Goal: Task Accomplishment & Management: Manage account settings

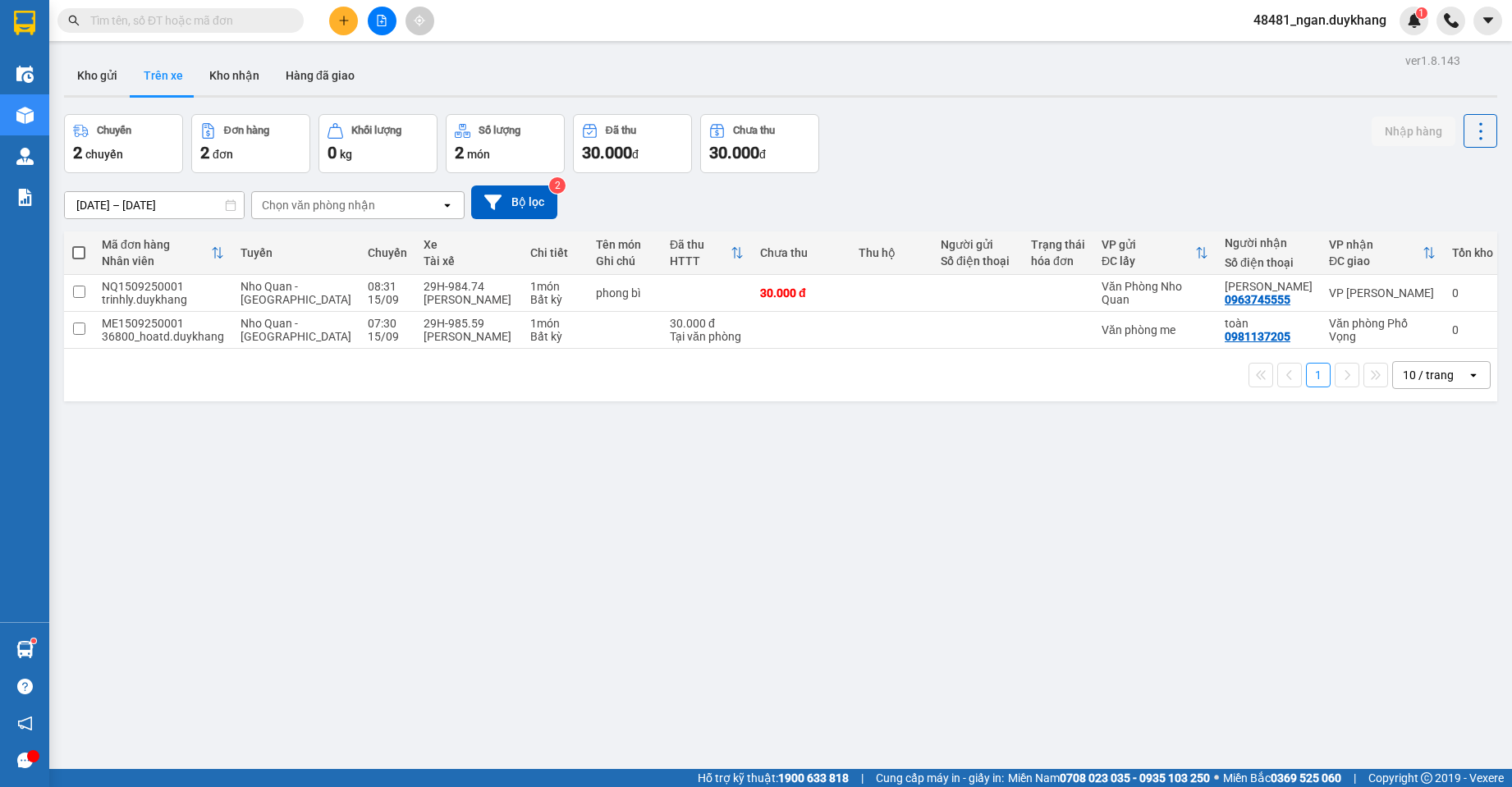
click at [136, 204] on input "[DATE] – [DATE]" at bounding box center [154, 205] width 179 height 27
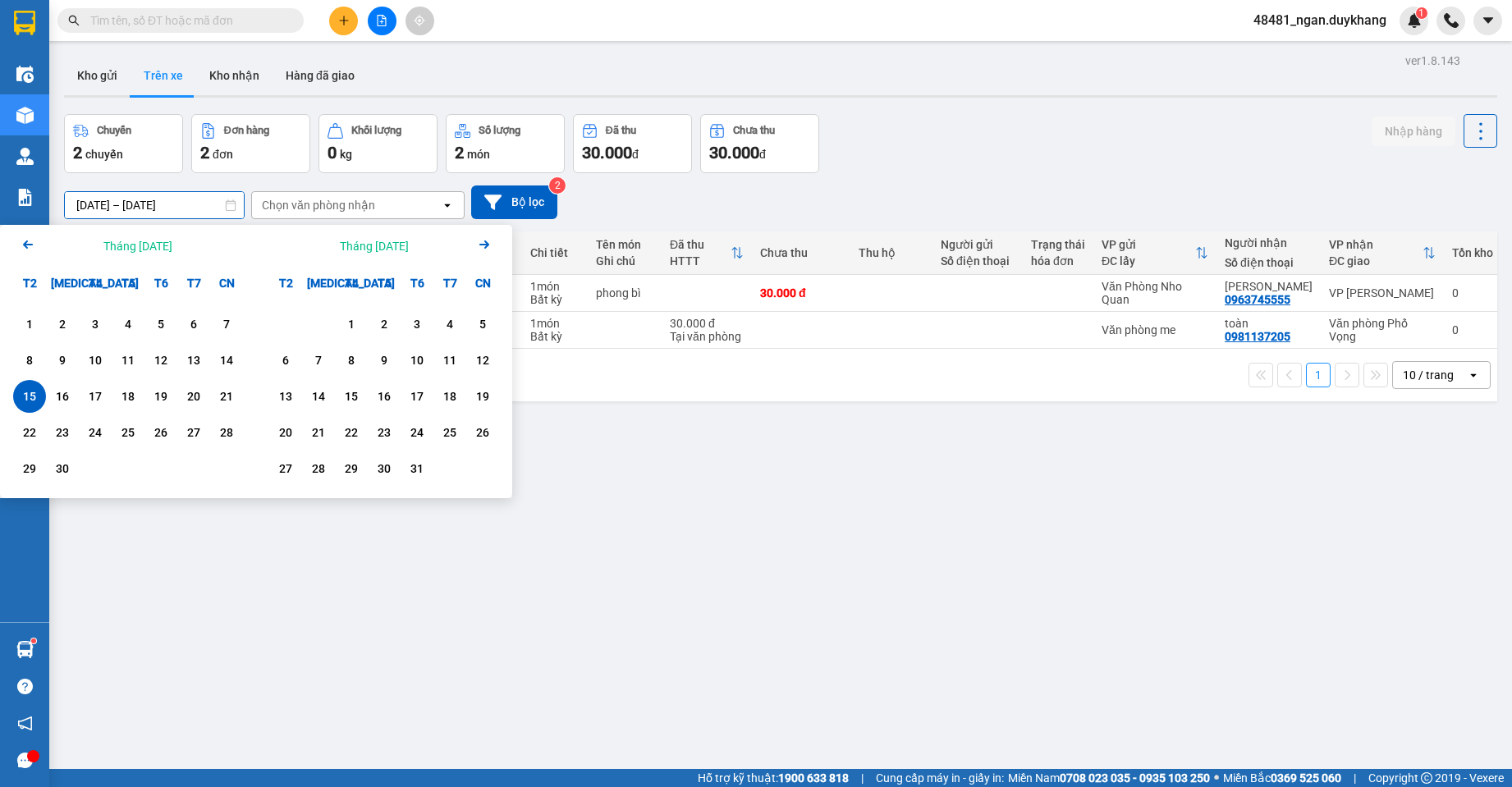
click at [34, 394] on div "15" at bounding box center [29, 397] width 23 height 20
type input "[DATE] – [DATE]"
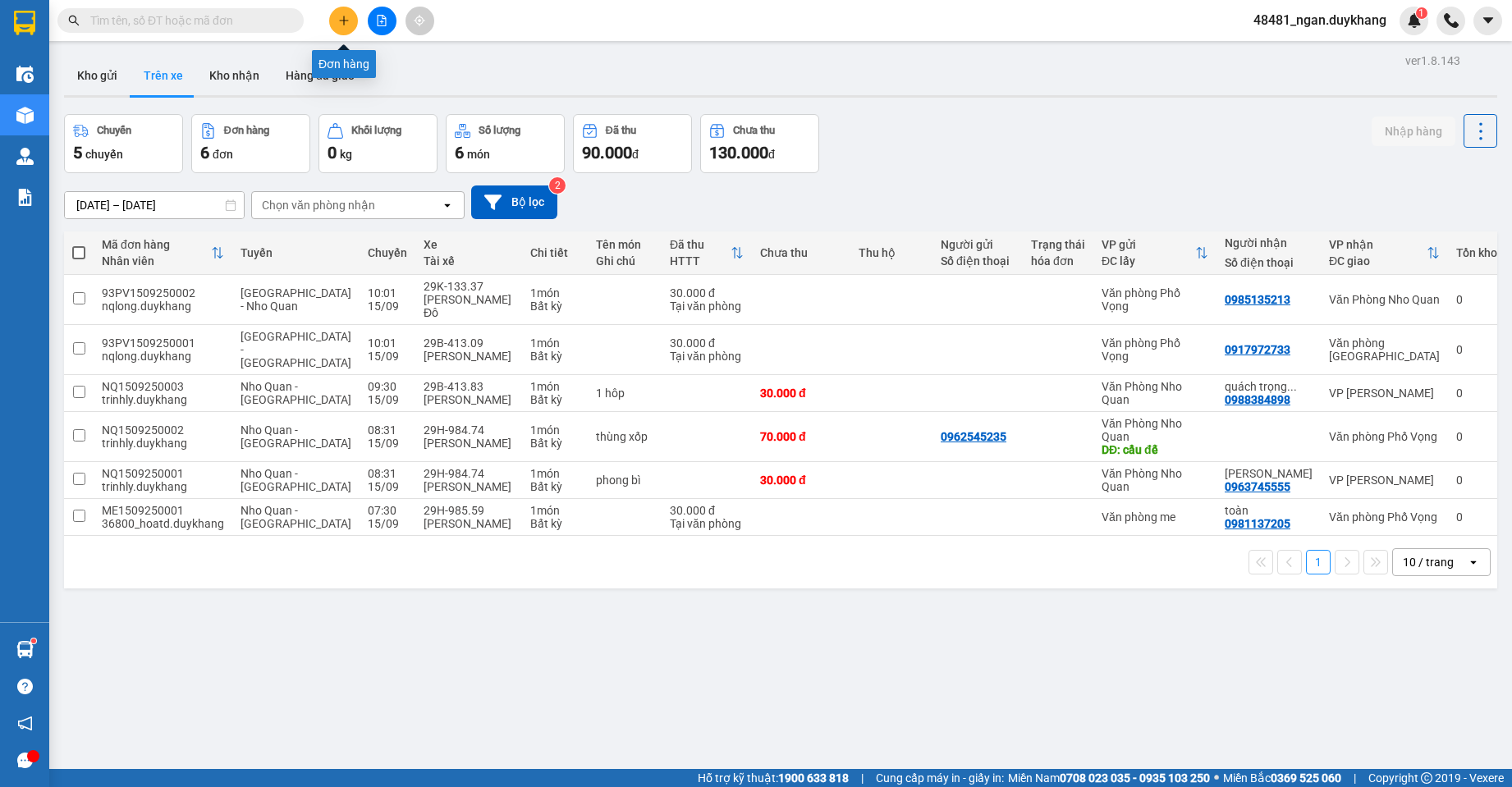
click at [347, 25] on icon "plus" at bounding box center [343, 20] width 11 height 11
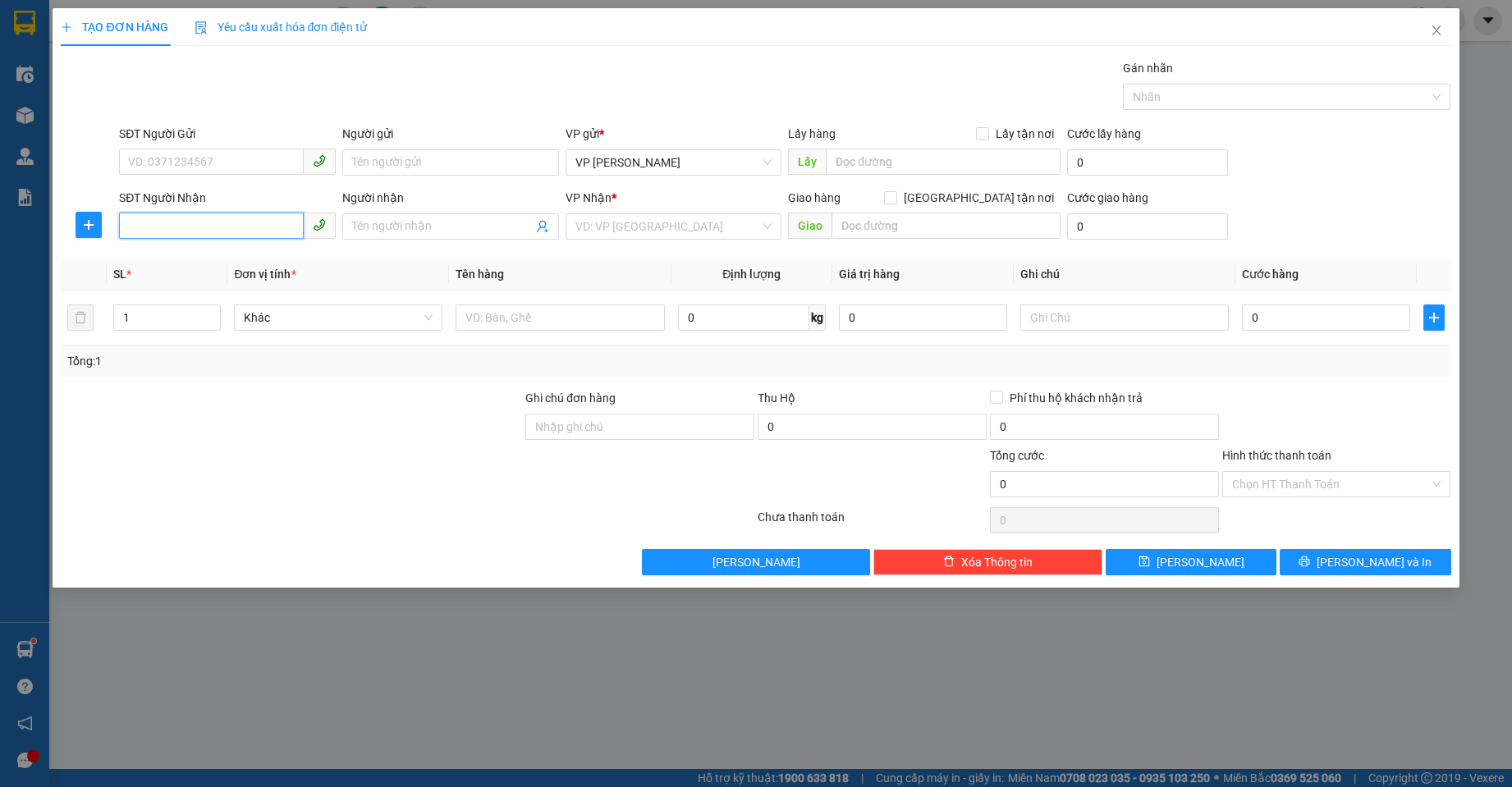
click at [178, 231] on input "SĐT Người Nhận" at bounding box center [211, 225] width 185 height 27
drag, startPoint x: 185, startPoint y: 259, endPoint x: 349, endPoint y: 259, distance: 164.0
click at [186, 259] on div "0358782457" at bounding box center [227, 259] width 197 height 18
type input "0358782457"
click at [964, 227] on input "text" at bounding box center [946, 225] width 229 height 27
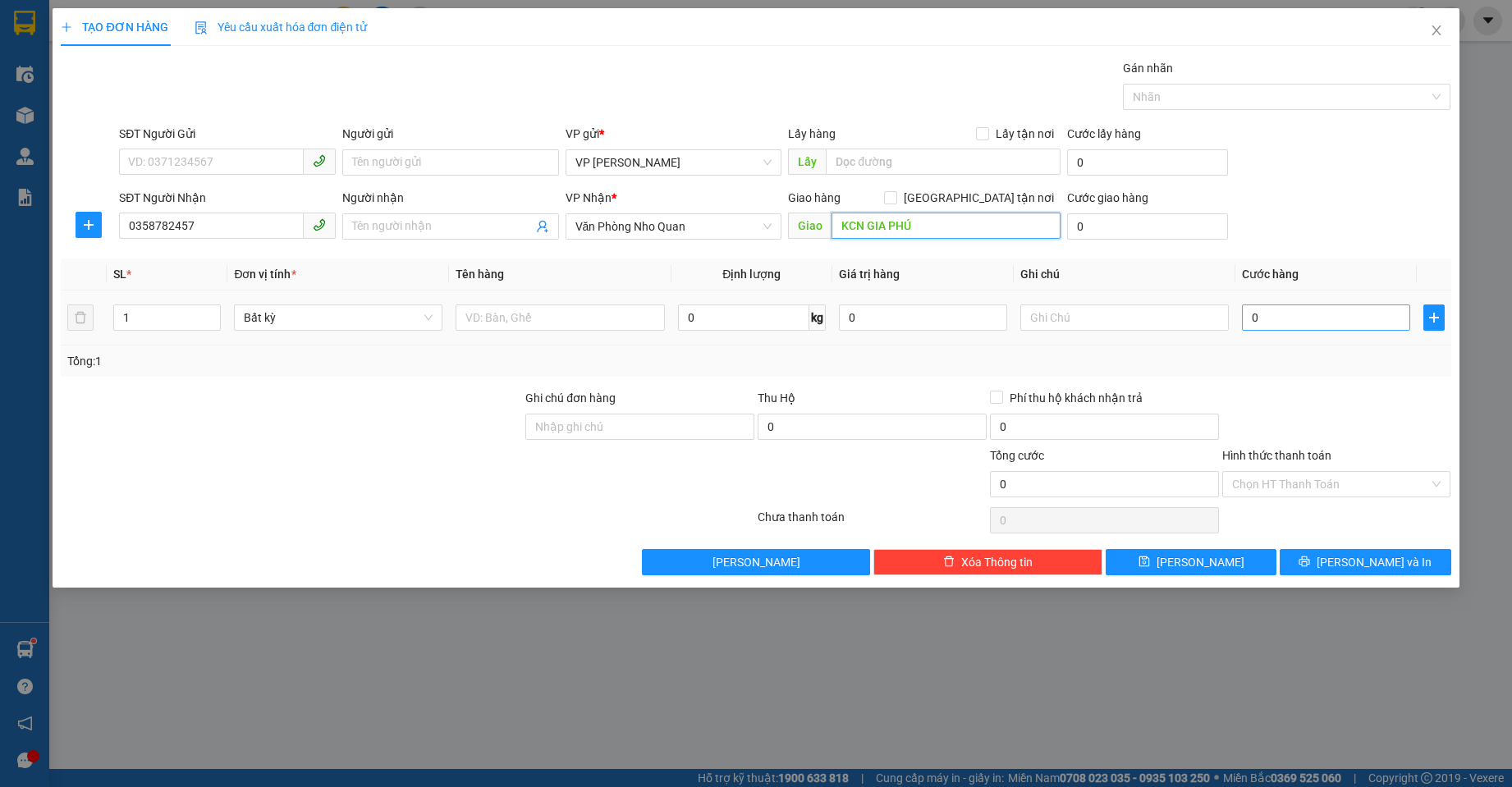
type input "KCN GIA PHÚ"
click at [1293, 324] on input "0" at bounding box center [1326, 317] width 169 height 27
type input "3"
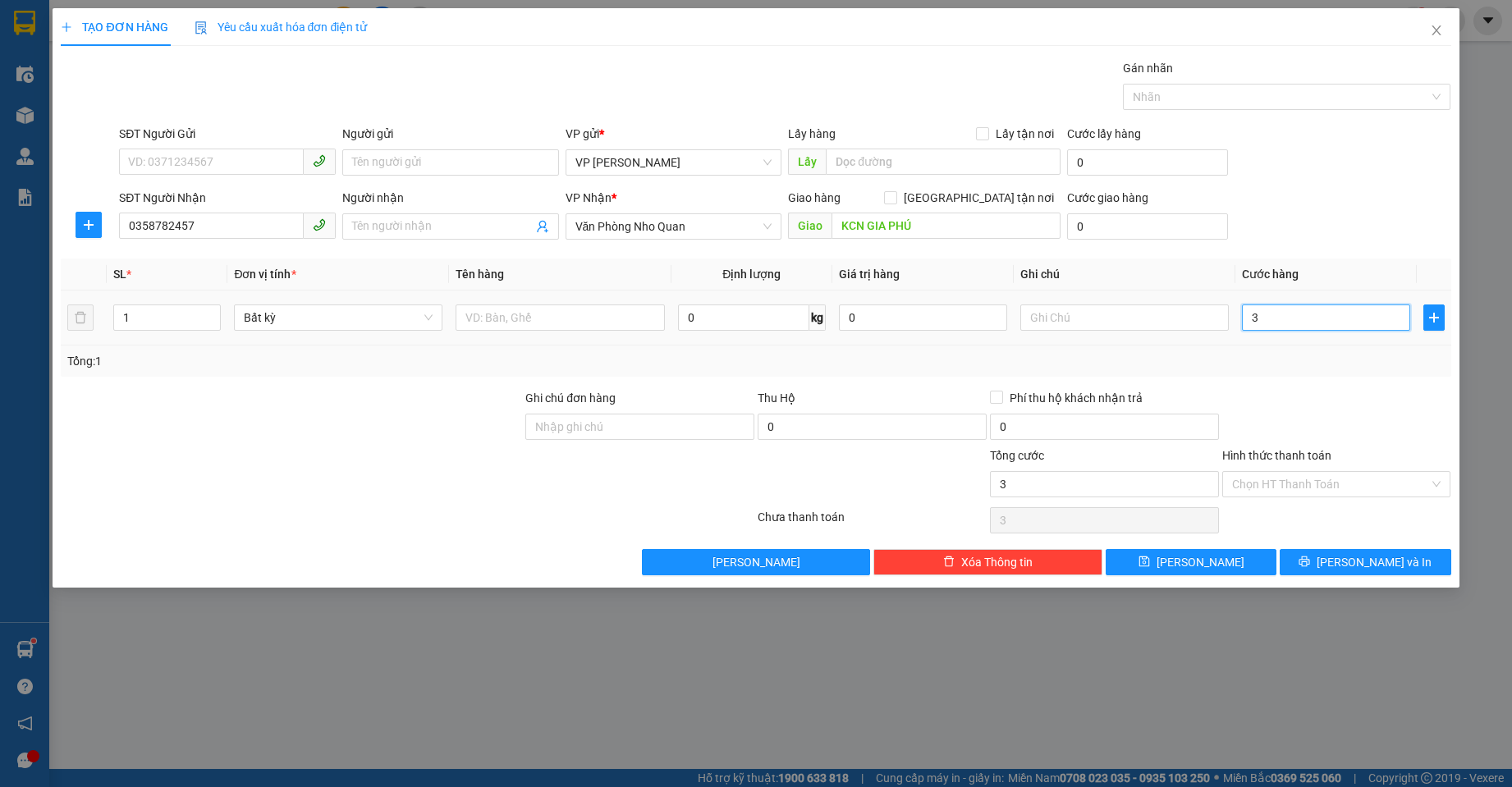
type input "30"
type input "30.000"
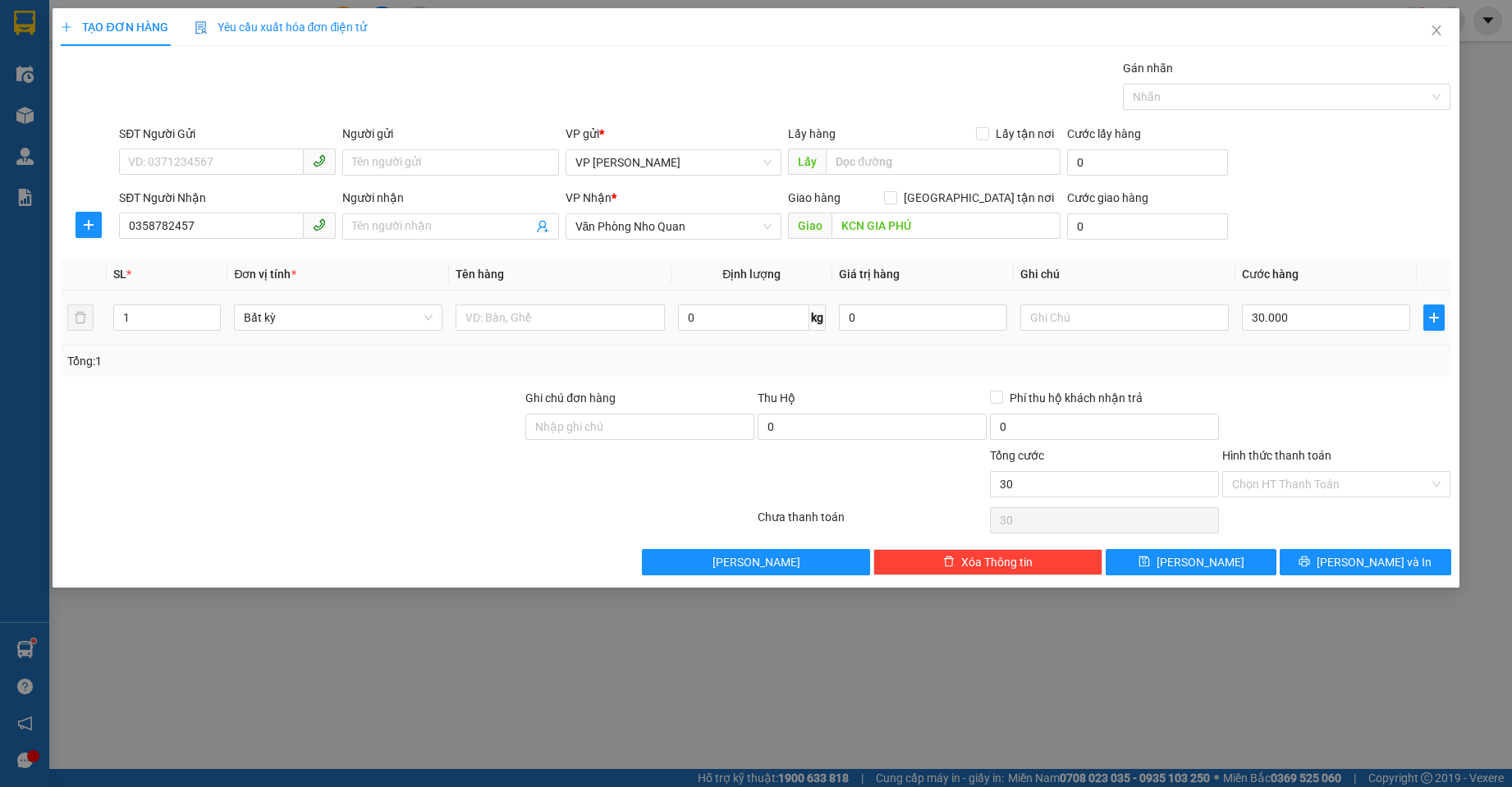
type input "30.000"
drag, startPoint x: 1291, startPoint y: 387, endPoint x: 1325, endPoint y: 519, distance: 136.3
click at [1290, 389] on div "Transit Pickup Surcharge Ids Transit Deliver Surcharge Ids Transit Deliver Surc…" at bounding box center [756, 317] width 1390 height 516
click at [1310, 560] on icon "printer" at bounding box center [1304, 561] width 11 height 11
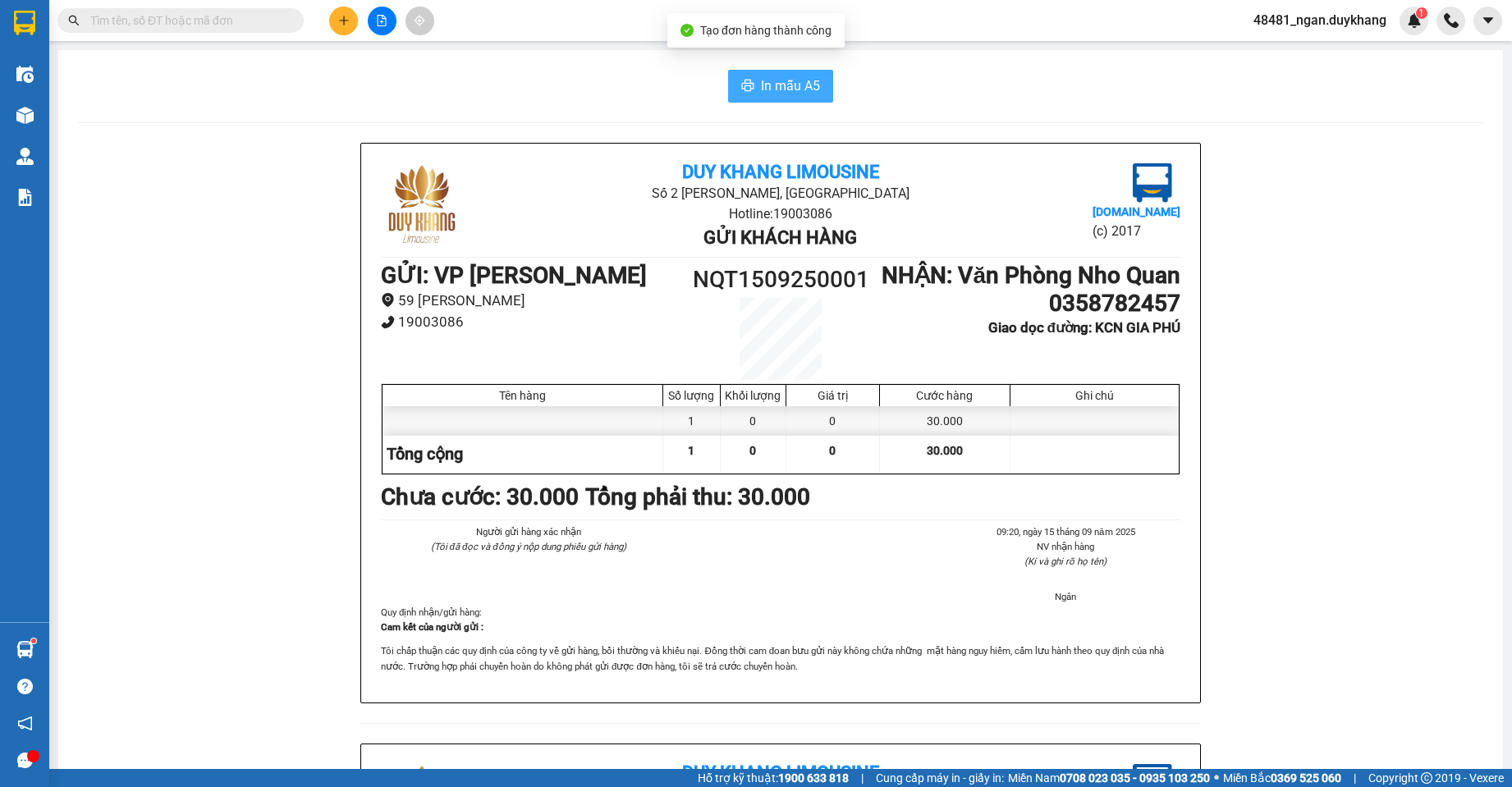
click at [766, 76] on span "In mẫu A5" at bounding box center [790, 86] width 59 height 21
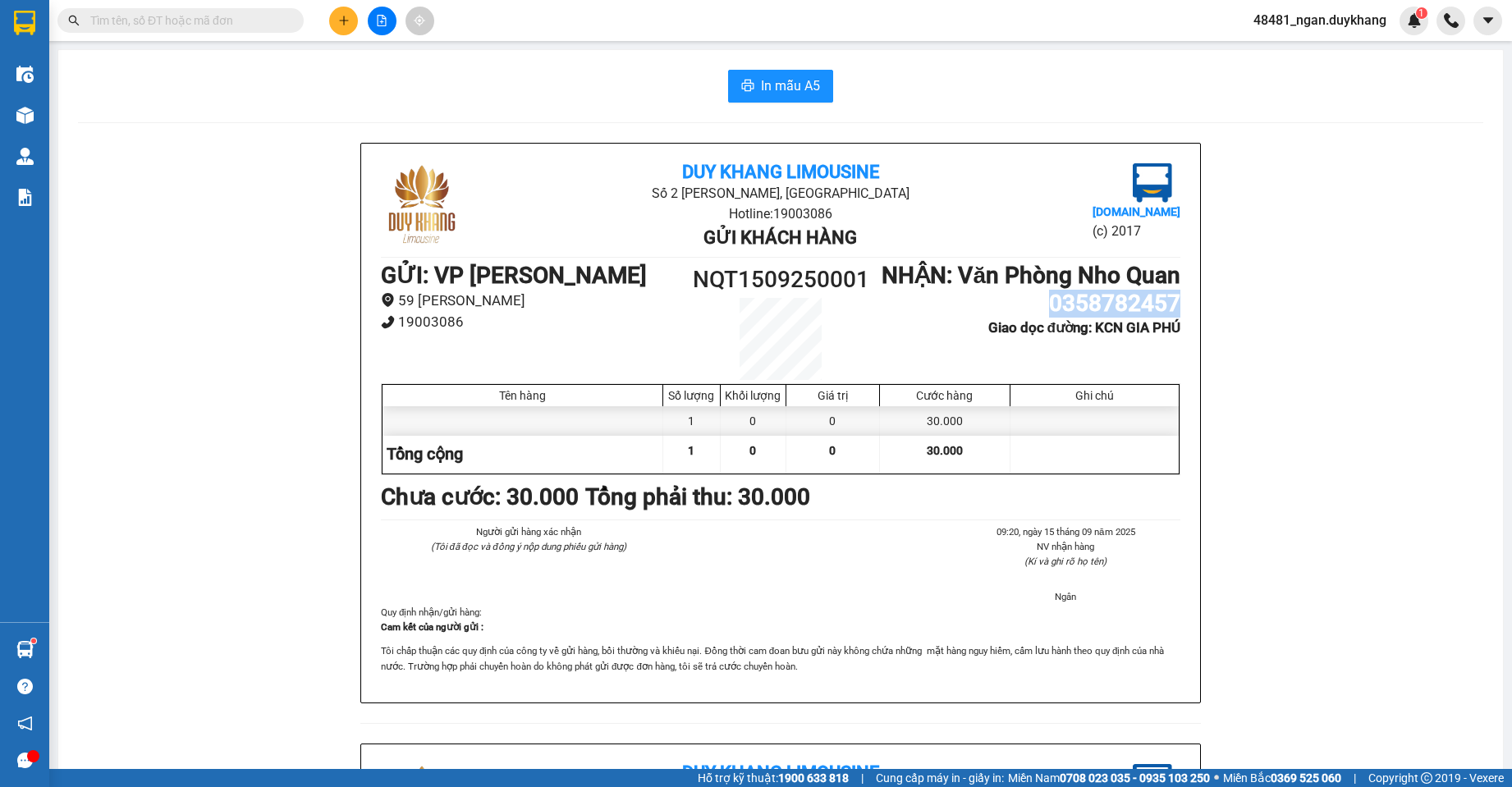
drag, startPoint x: 1039, startPoint y: 337, endPoint x: 1186, endPoint y: 329, distance: 147.2
click at [1186, 329] on div "Duy Khang Limousine Số 2 [GEOGRAPHIC_DATA], [GEOGRAPHIC_DATA] Hotline: 19003086…" at bounding box center [780, 423] width 839 height 559
copy h1 "0358782457"
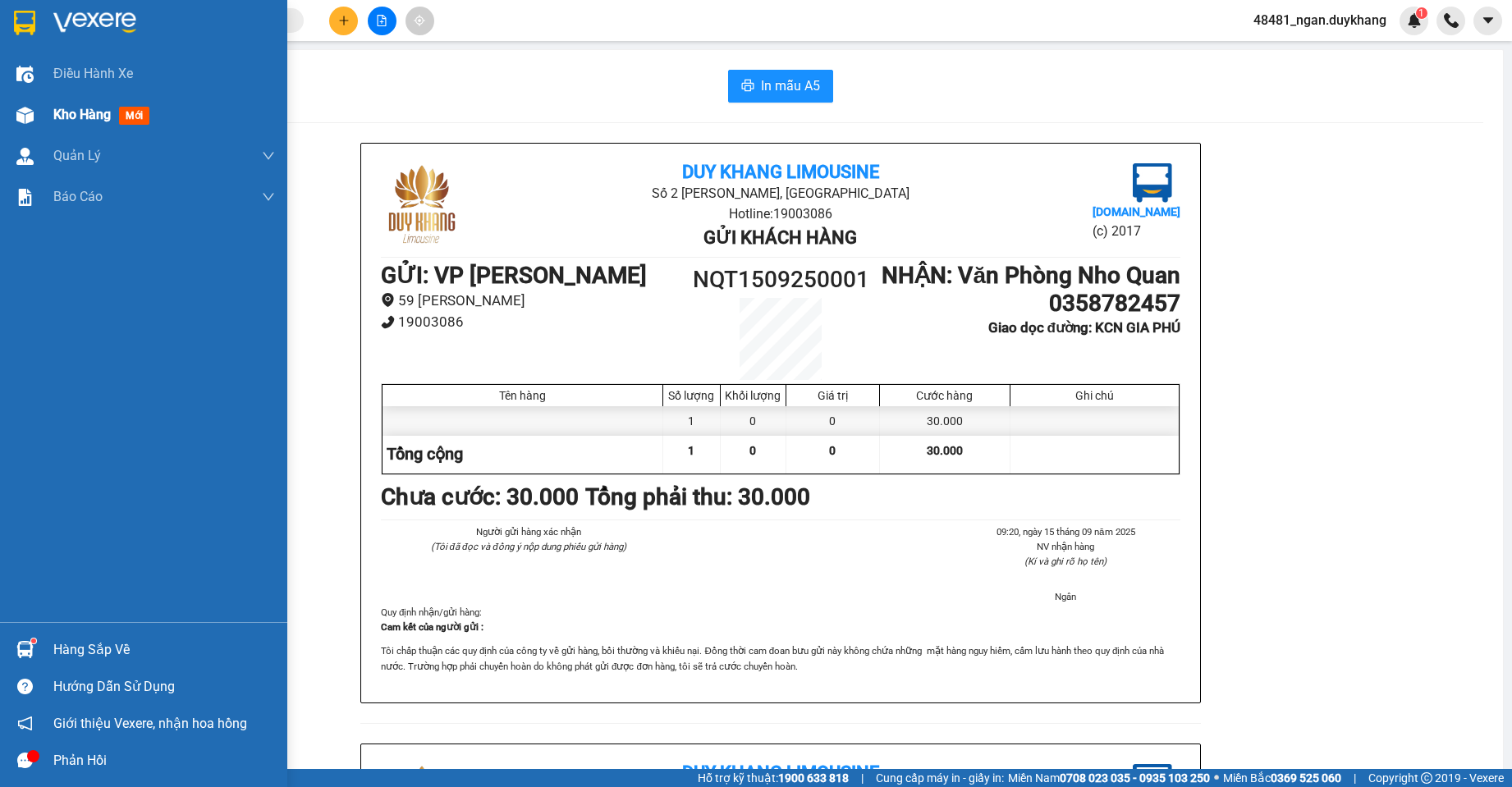
drag, startPoint x: 34, startPoint y: 116, endPoint x: 3, endPoint y: 137, distance: 37.4
click at [33, 116] on div at bounding box center [24, 114] width 28 height 28
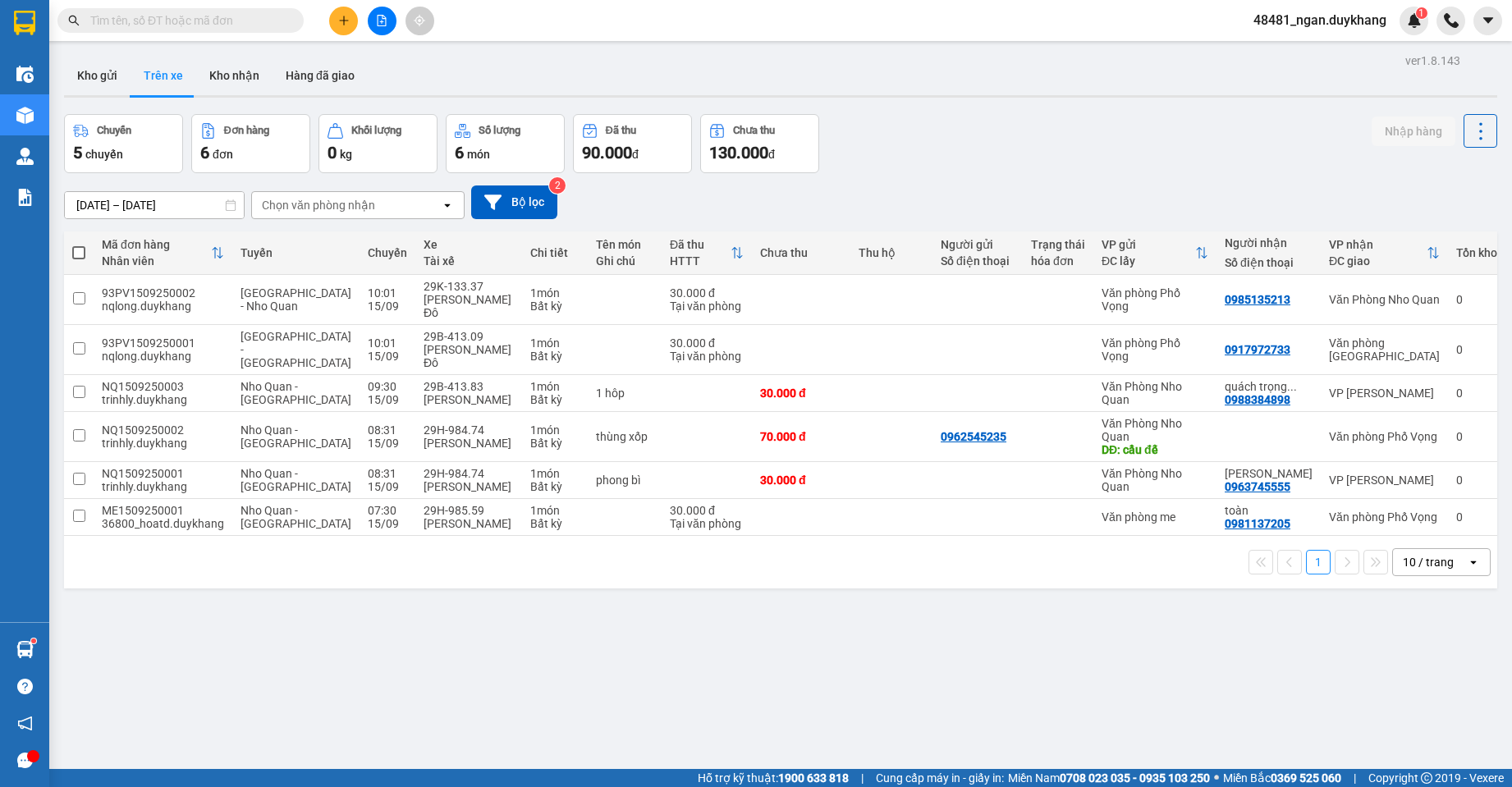
click at [340, 27] on button at bounding box center [343, 21] width 28 height 28
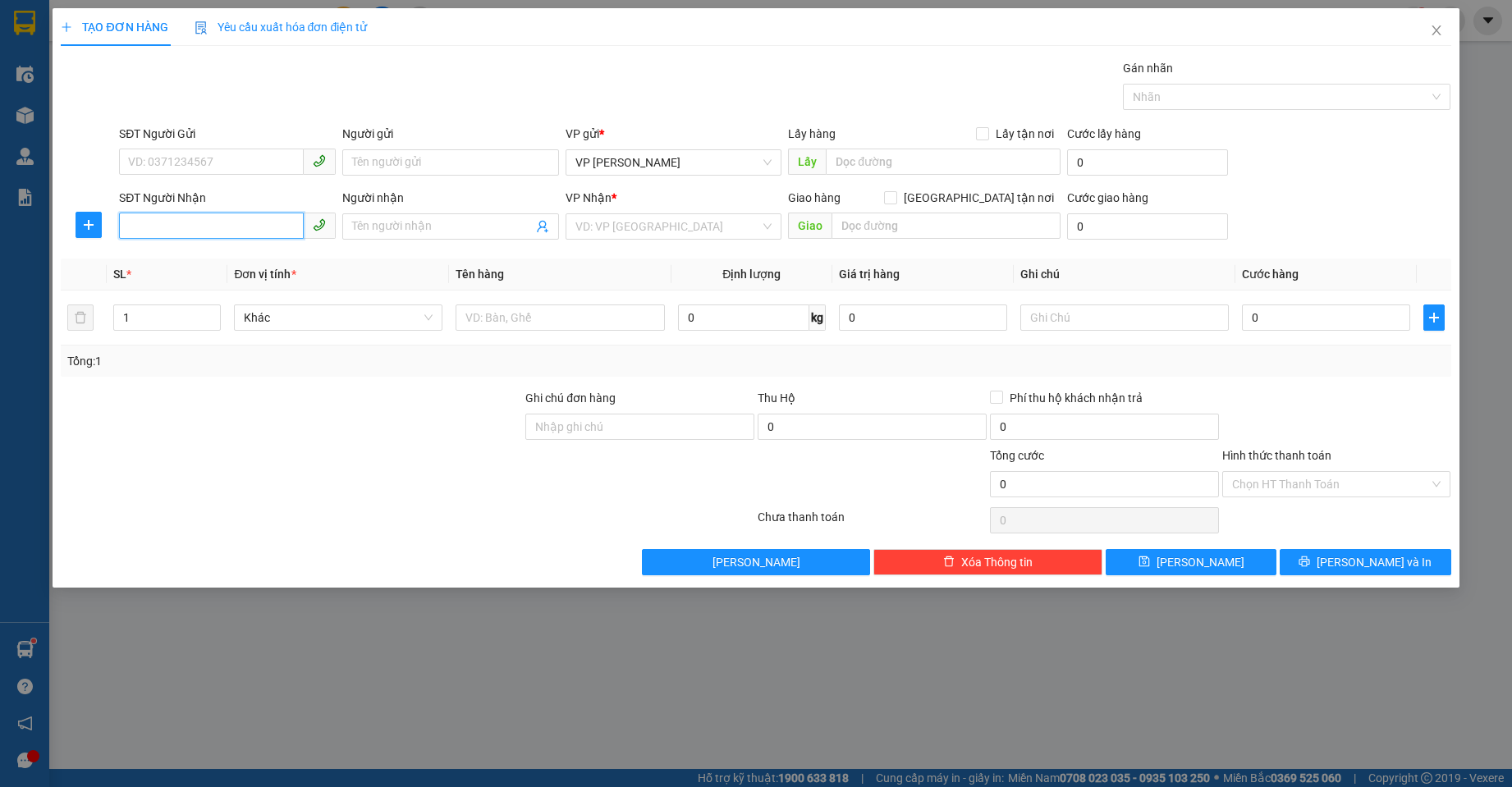
click at [192, 225] on input "SĐT Người Nhận" at bounding box center [211, 225] width 185 height 27
paste input "0357050858"
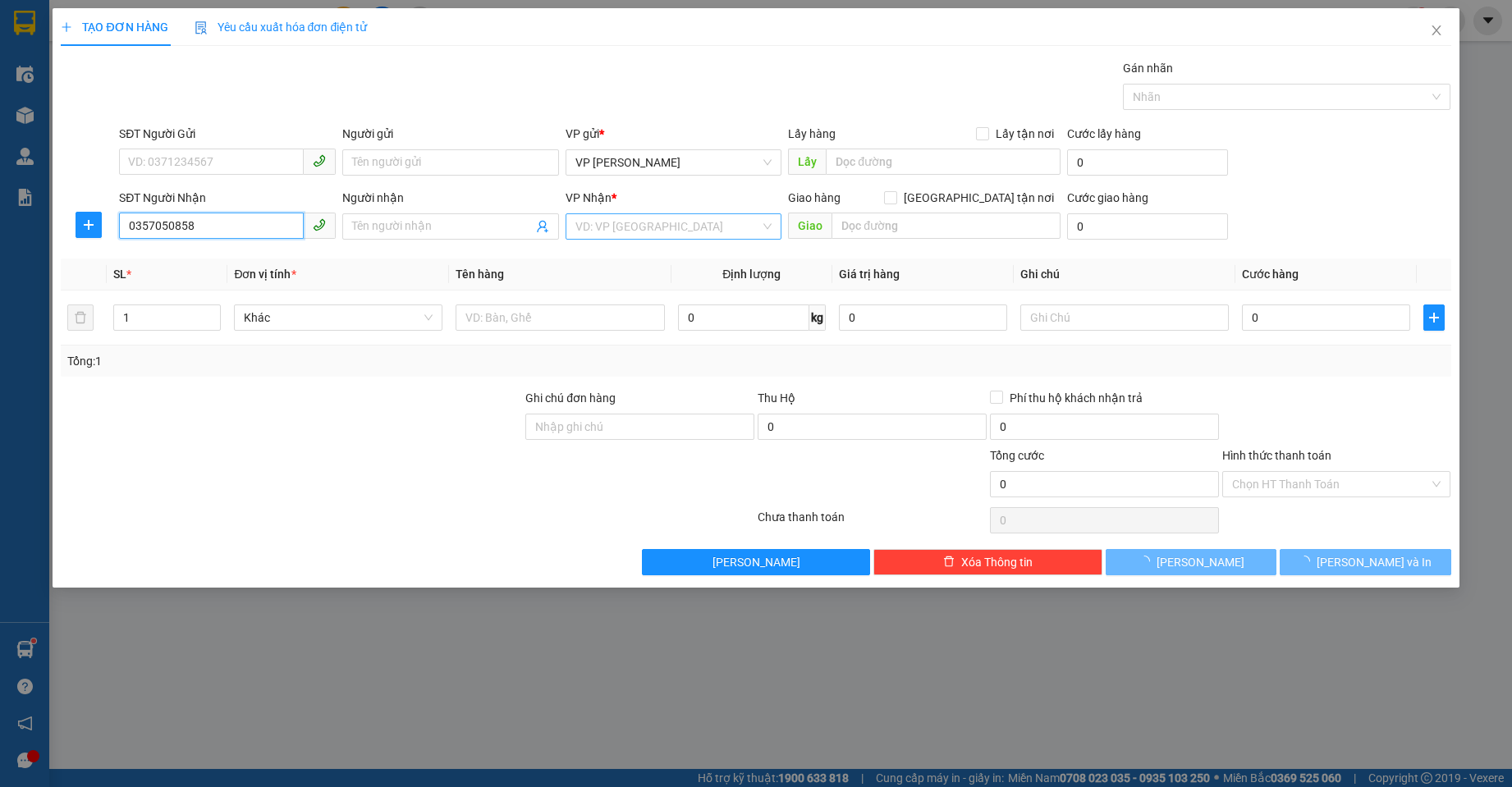
type input "0357050858"
click at [658, 225] on input "search" at bounding box center [668, 226] width 186 height 25
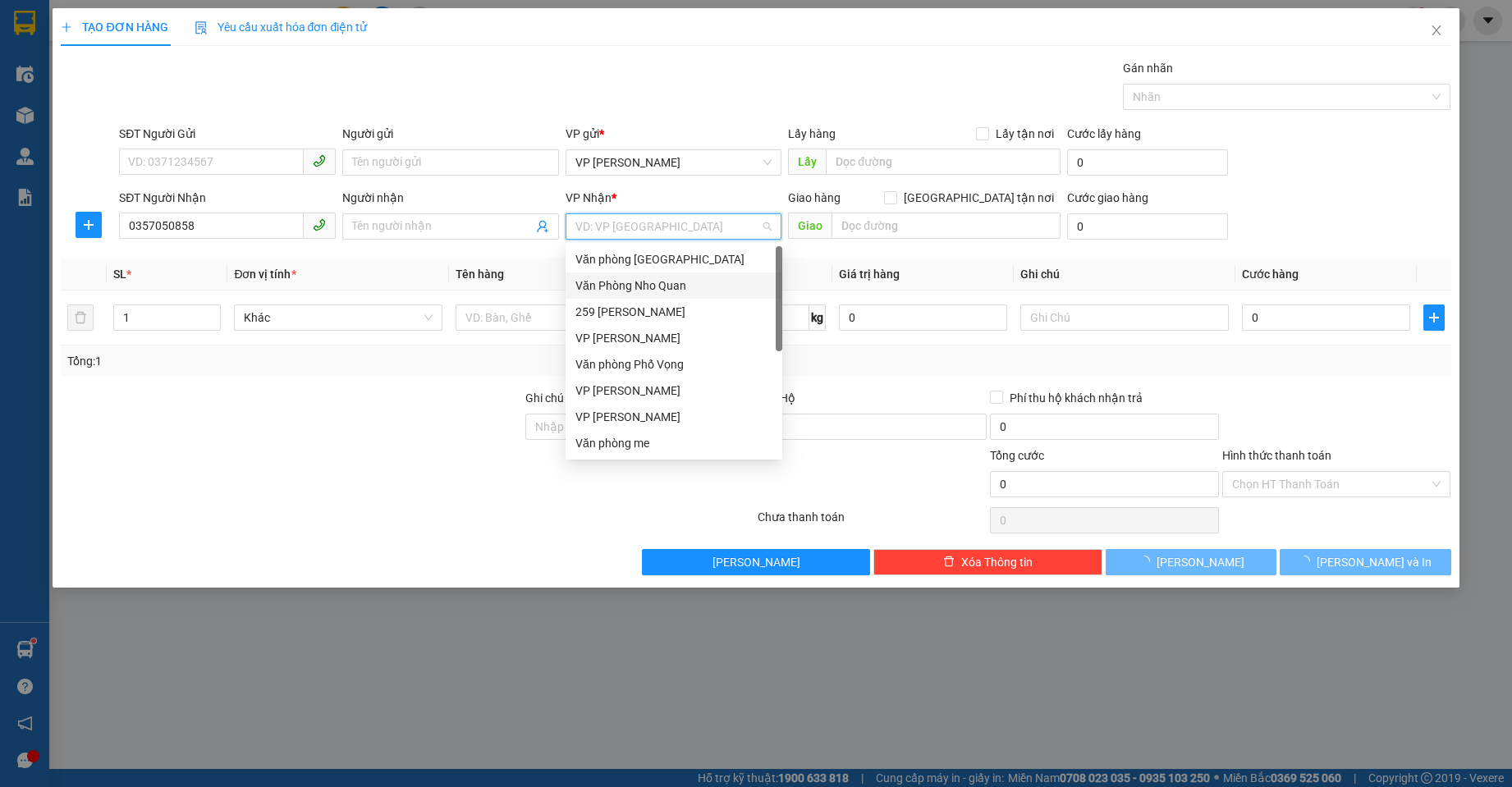
click at [652, 287] on div "Văn Phòng Nho Quan" at bounding box center [673, 286] width 197 height 18
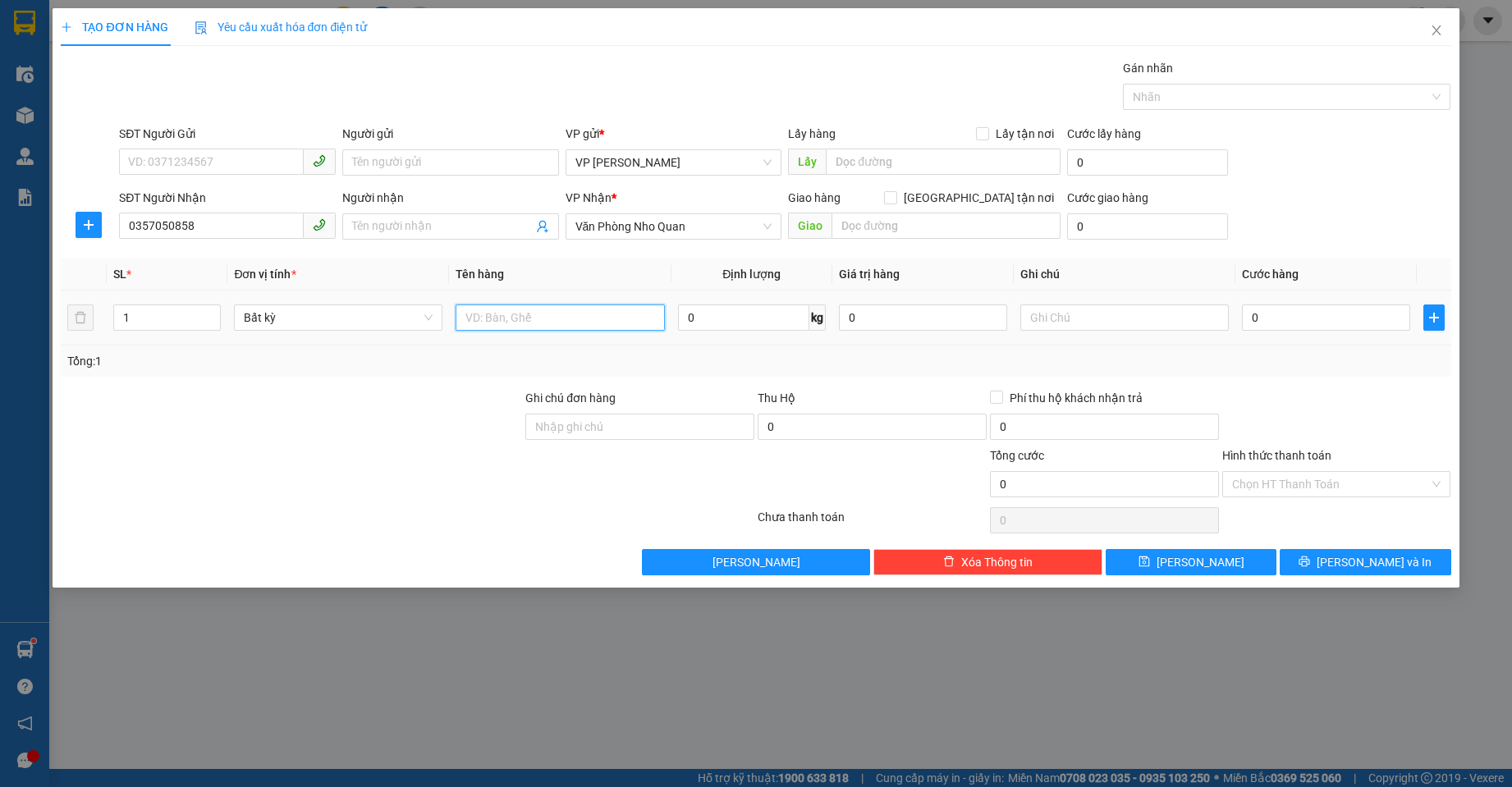
click at [495, 316] on input "text" at bounding box center [560, 317] width 208 height 27
type input "D"
type input "ĐIỆN THOẠI"
click at [1324, 307] on input "0" at bounding box center [1326, 317] width 169 height 27
type input "1"
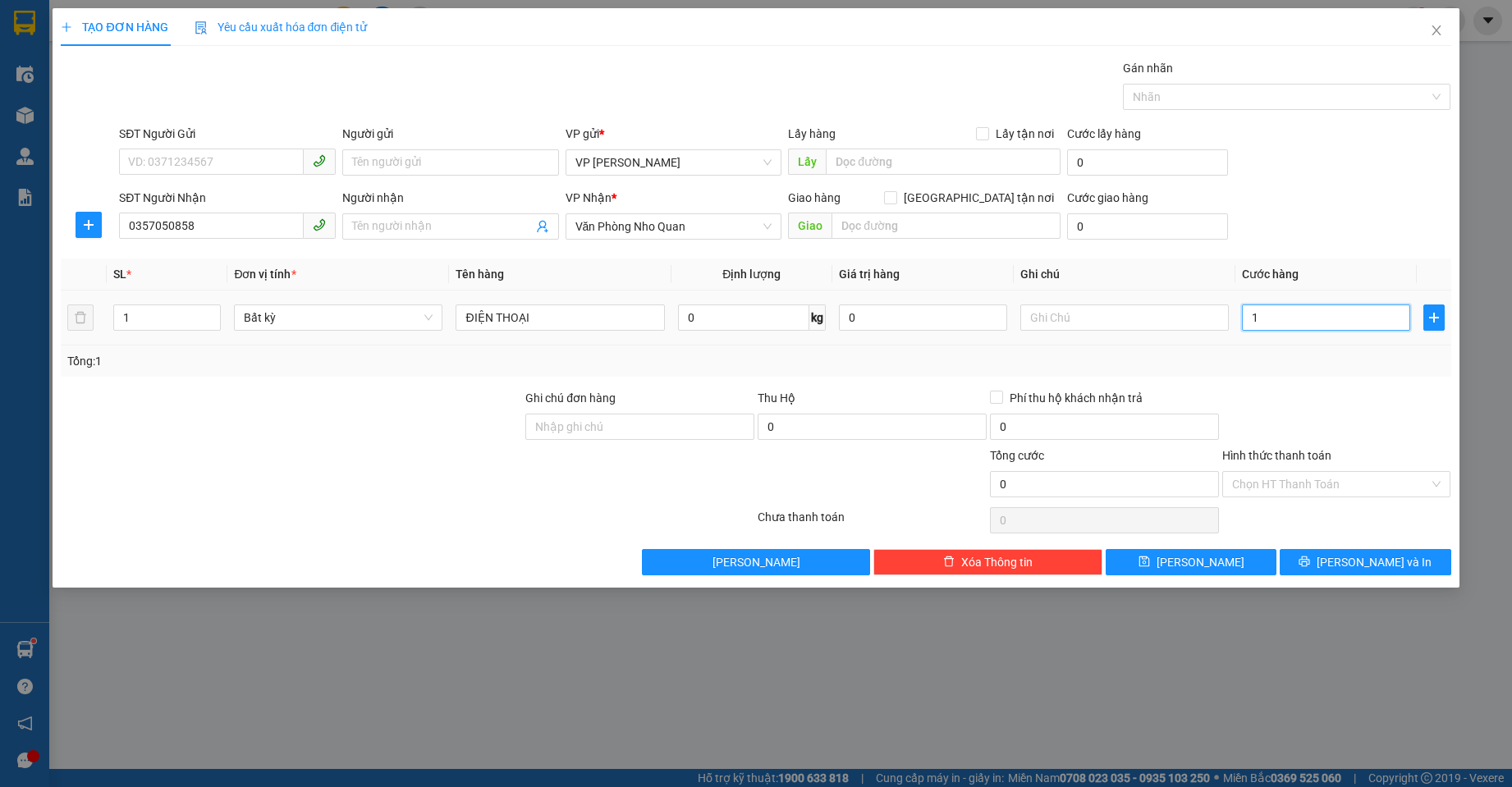
type input "1"
type input "10"
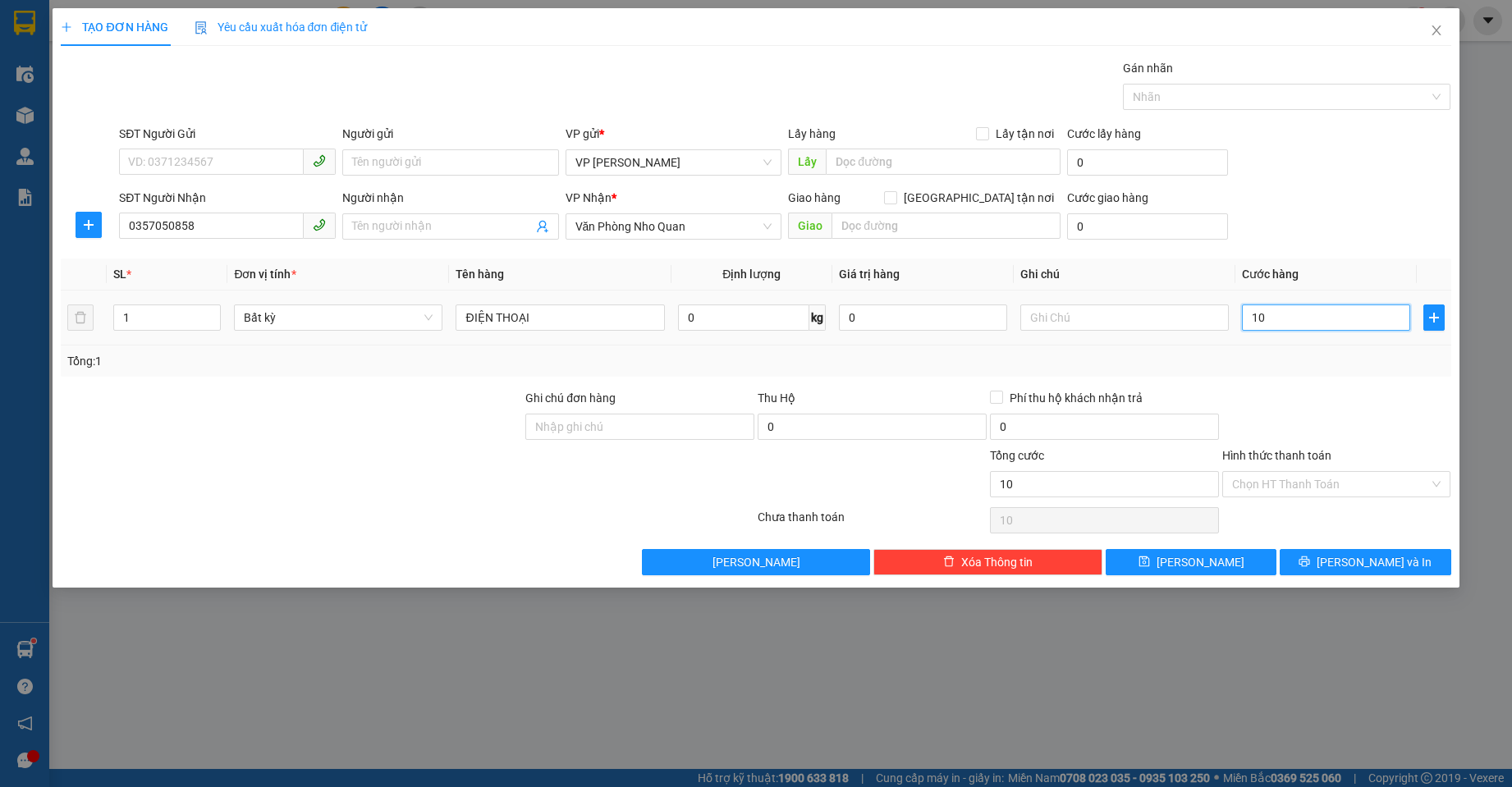
type input "100"
type input "1.000"
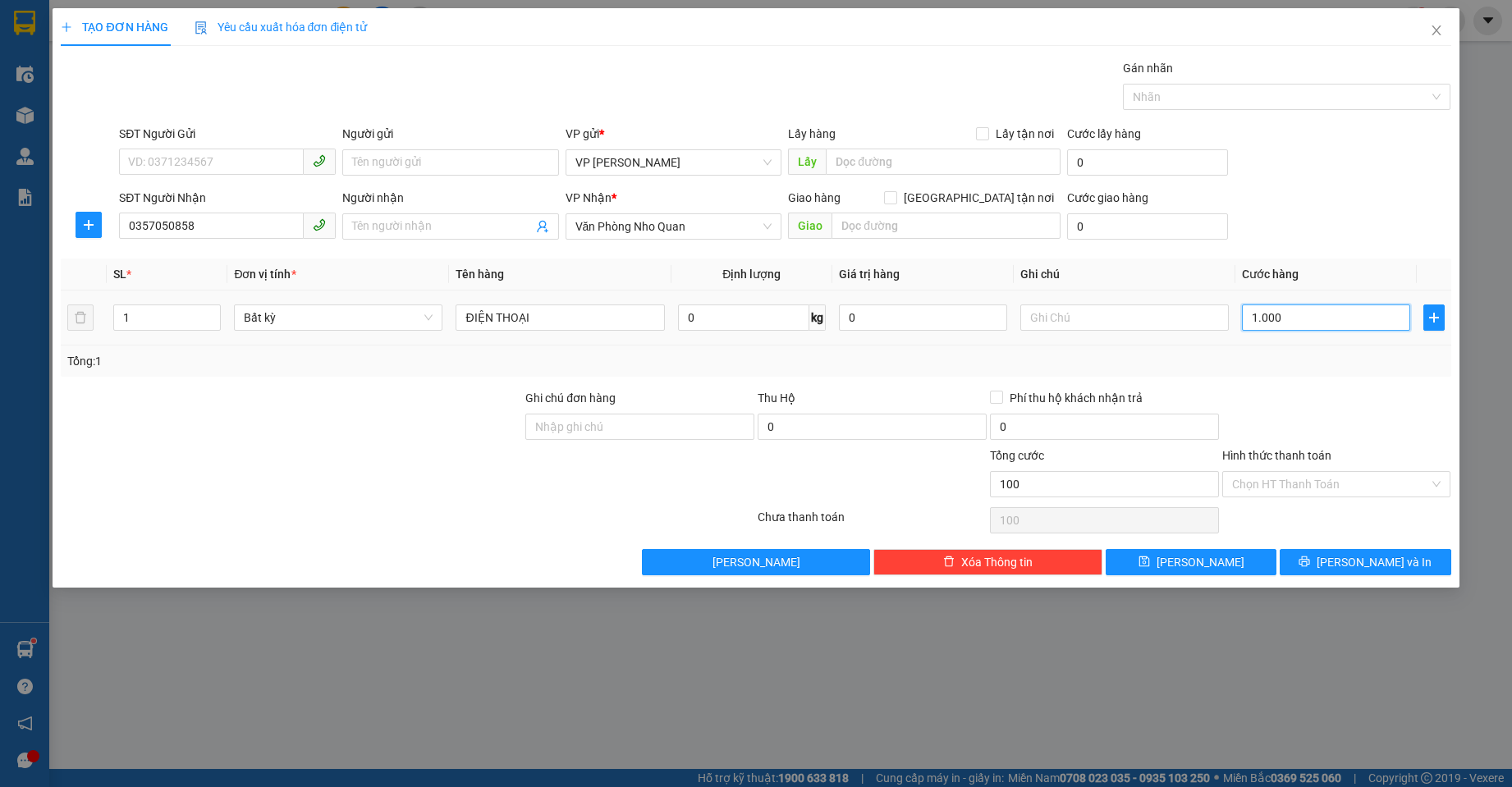
type input "1.000"
type input "100"
type input "100.000"
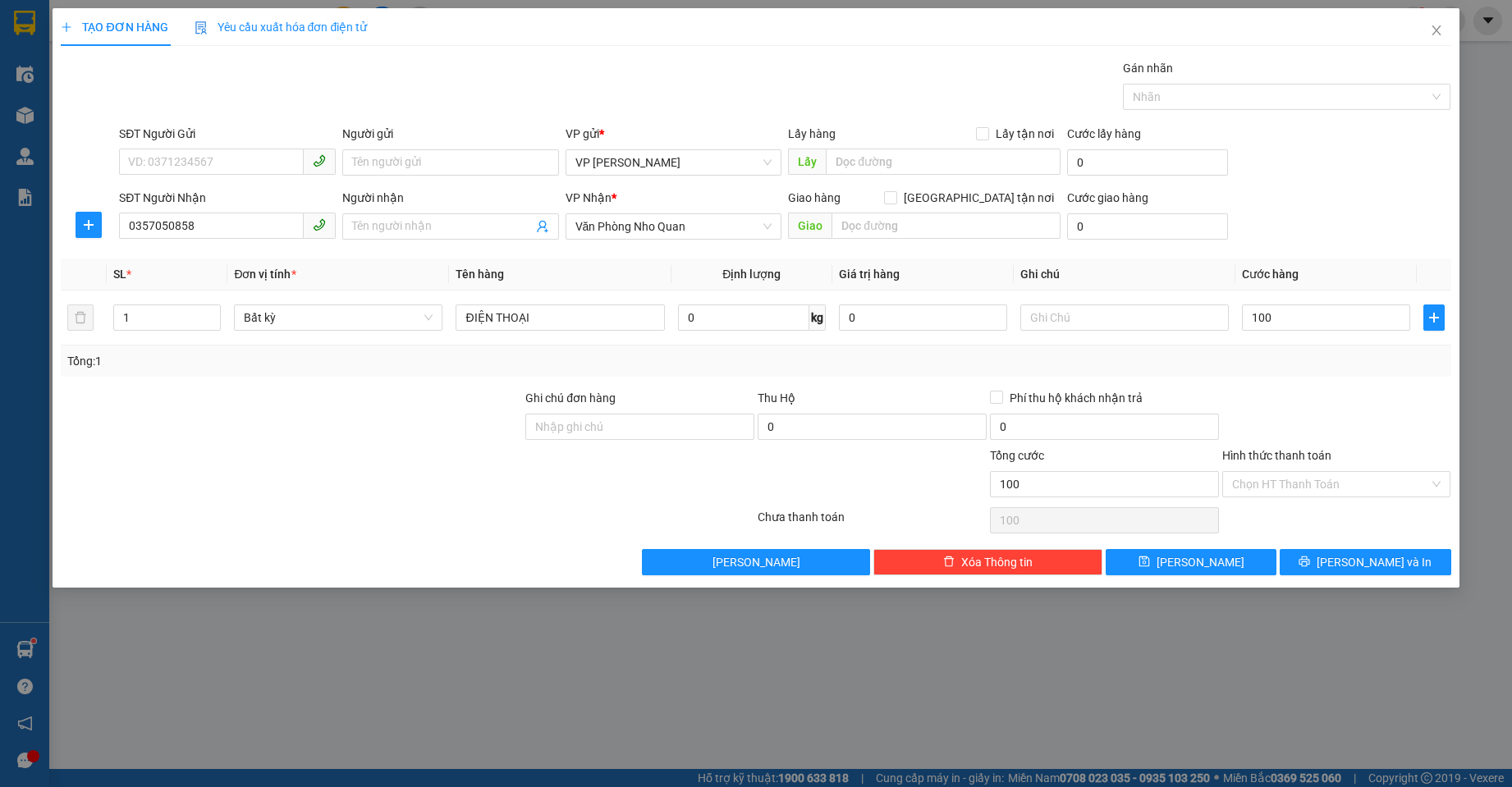
type input "100.000"
click at [1306, 387] on div "Transit Pickup Surcharge Ids Transit Deliver Surcharge Ids Transit Deliver Surc…" at bounding box center [756, 317] width 1390 height 516
click at [1298, 495] on input "Hình thức thanh toán" at bounding box center [1331, 484] width 198 height 25
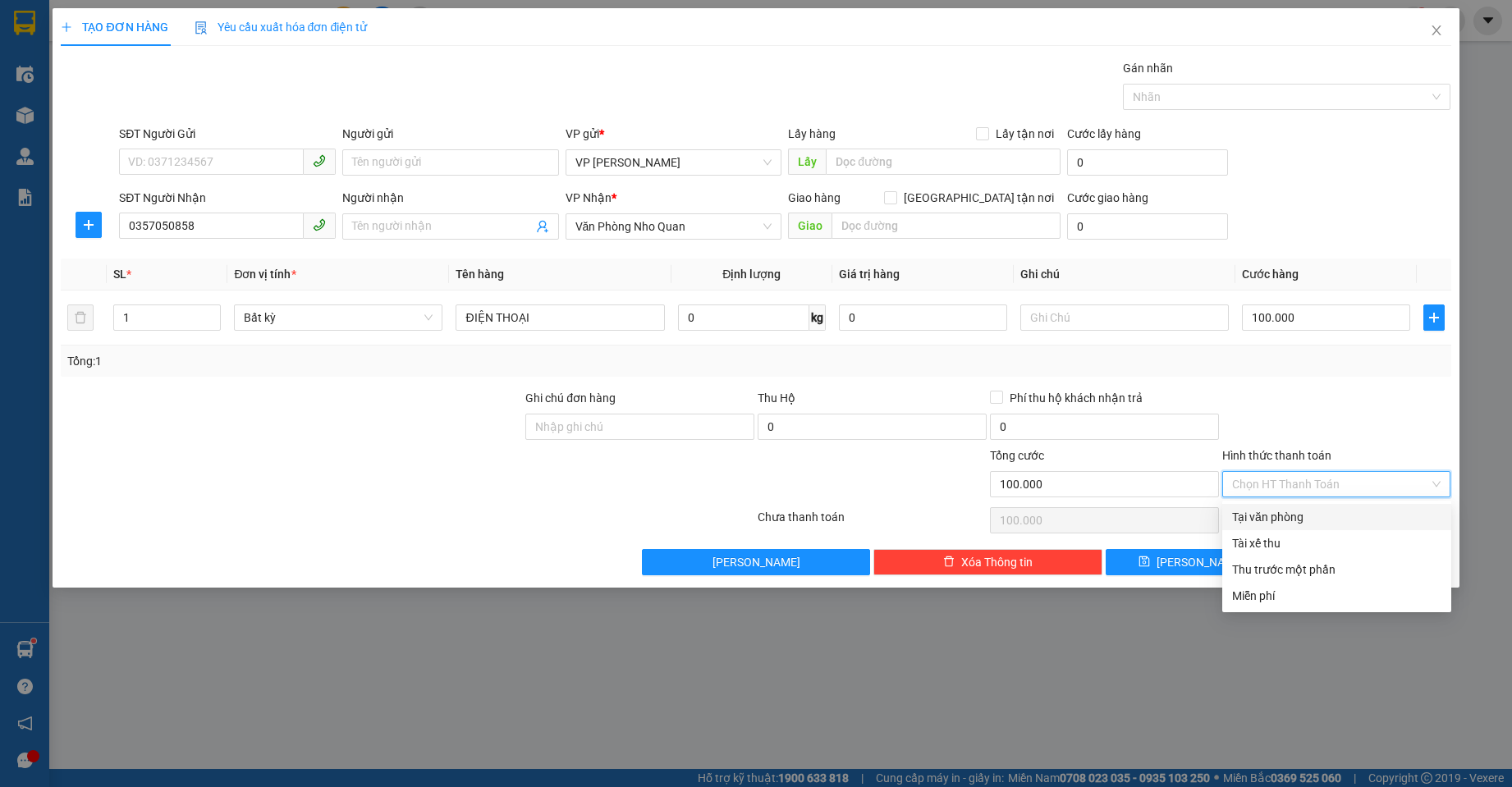
click at [1296, 515] on div "Tại văn phòng" at bounding box center [1337, 517] width 209 height 18
type input "0"
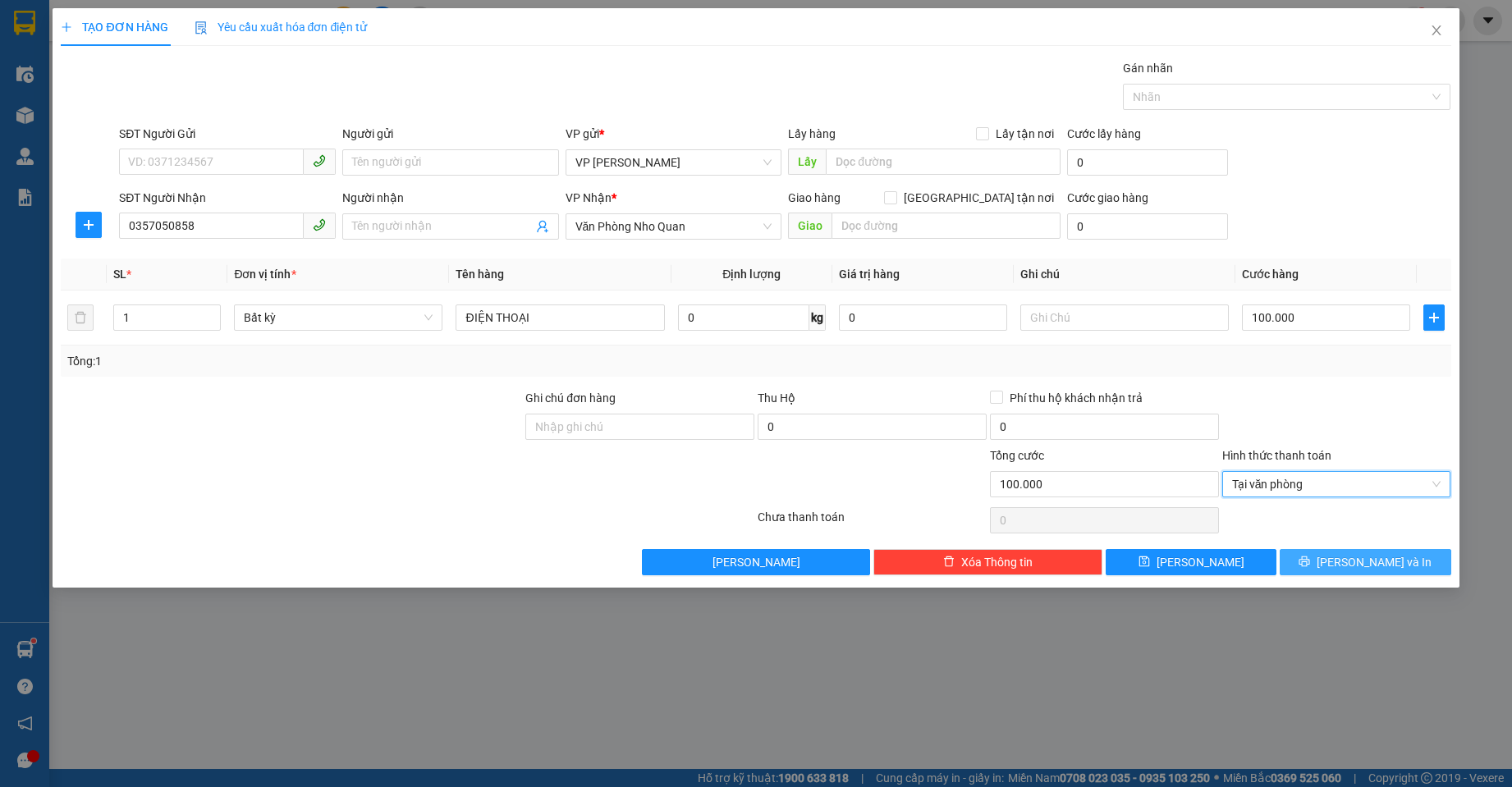
click at [1310, 563] on icon "printer" at bounding box center [1305, 562] width 10 height 10
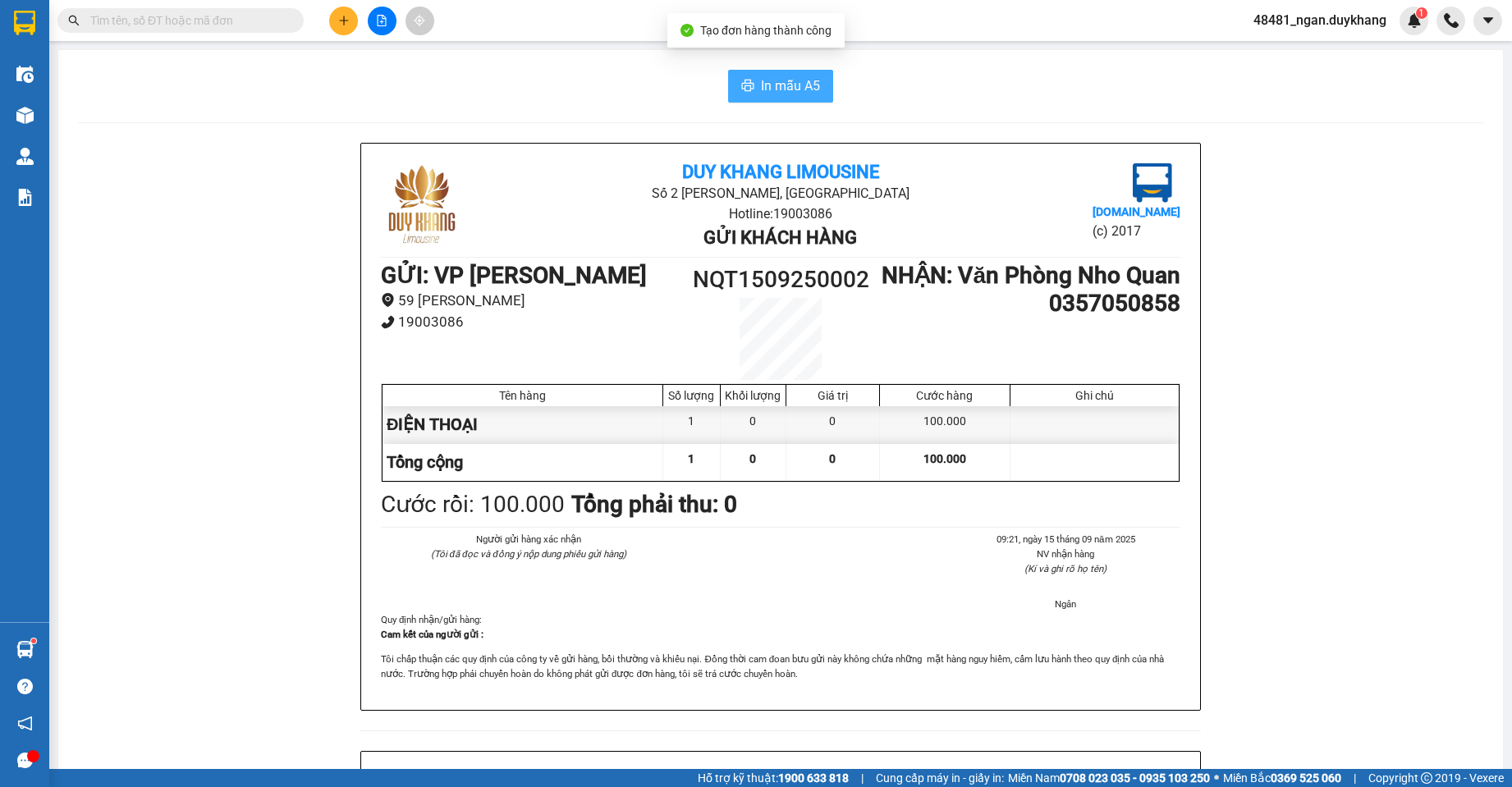
click at [796, 82] on span "In mẫu A5" at bounding box center [790, 86] width 59 height 21
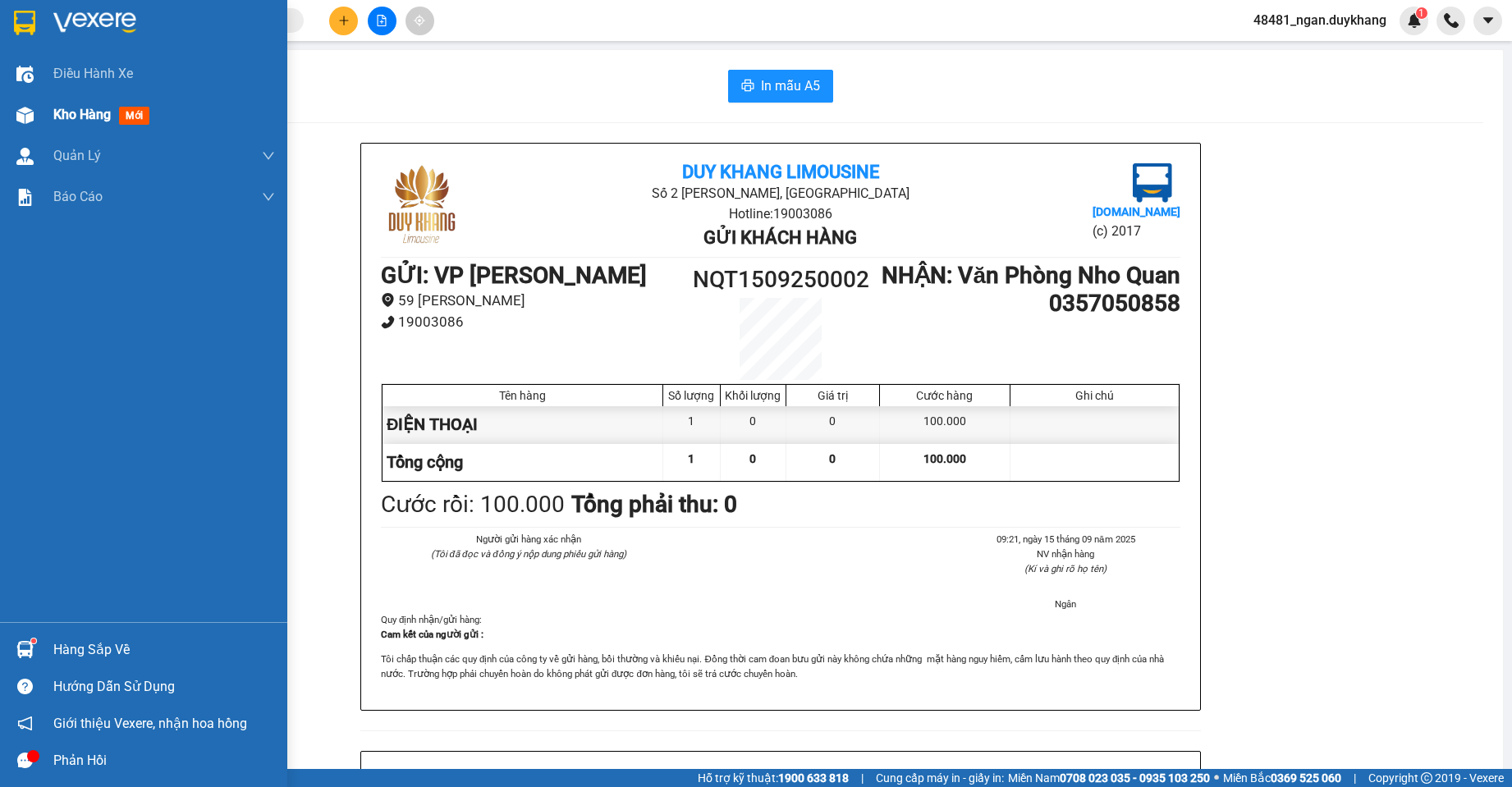
click at [42, 114] on div "Kho hàng mới" at bounding box center [144, 115] width 287 height 41
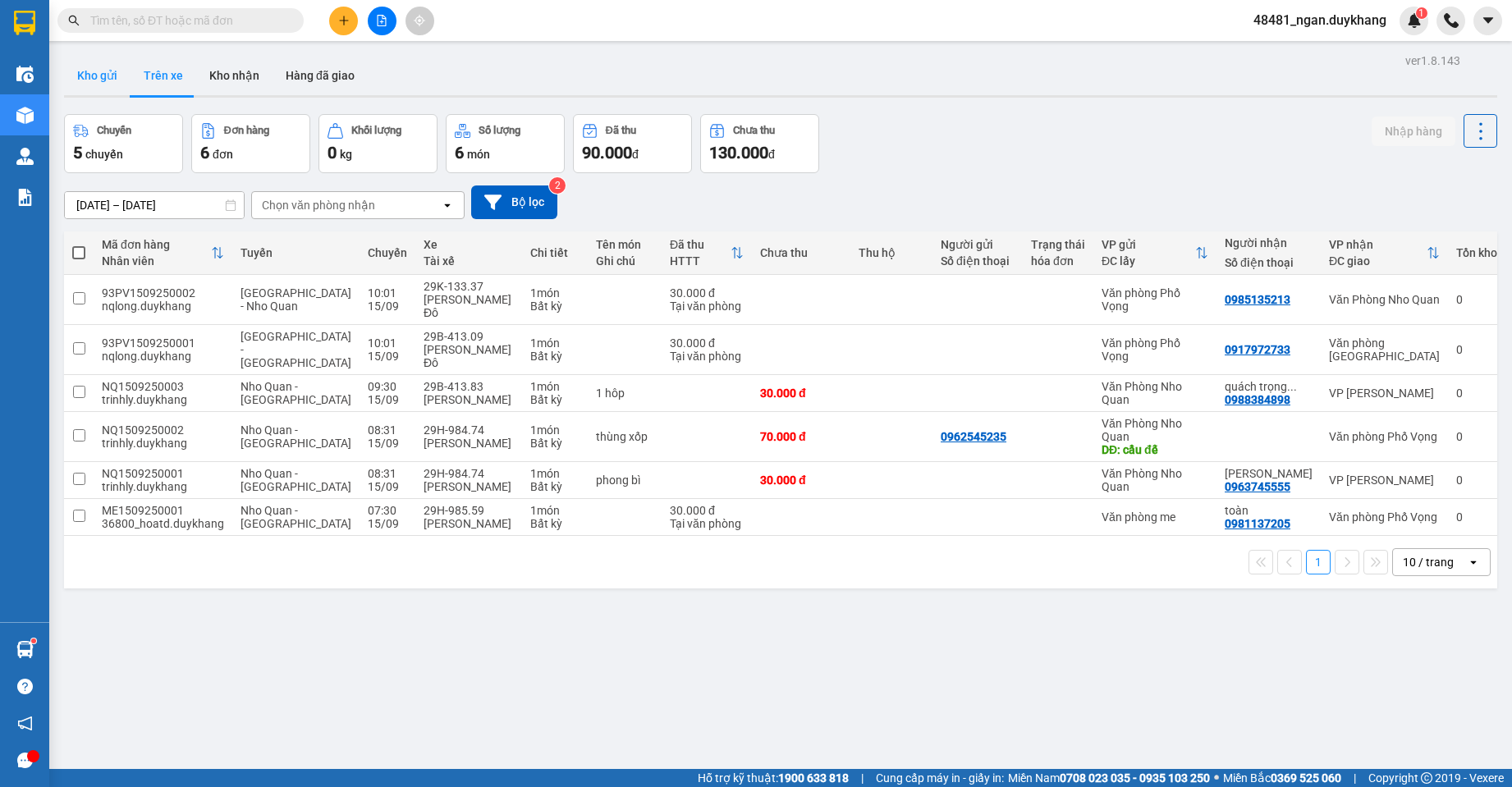
click at [105, 81] on button "Kho gửi" at bounding box center [96, 76] width 66 height 40
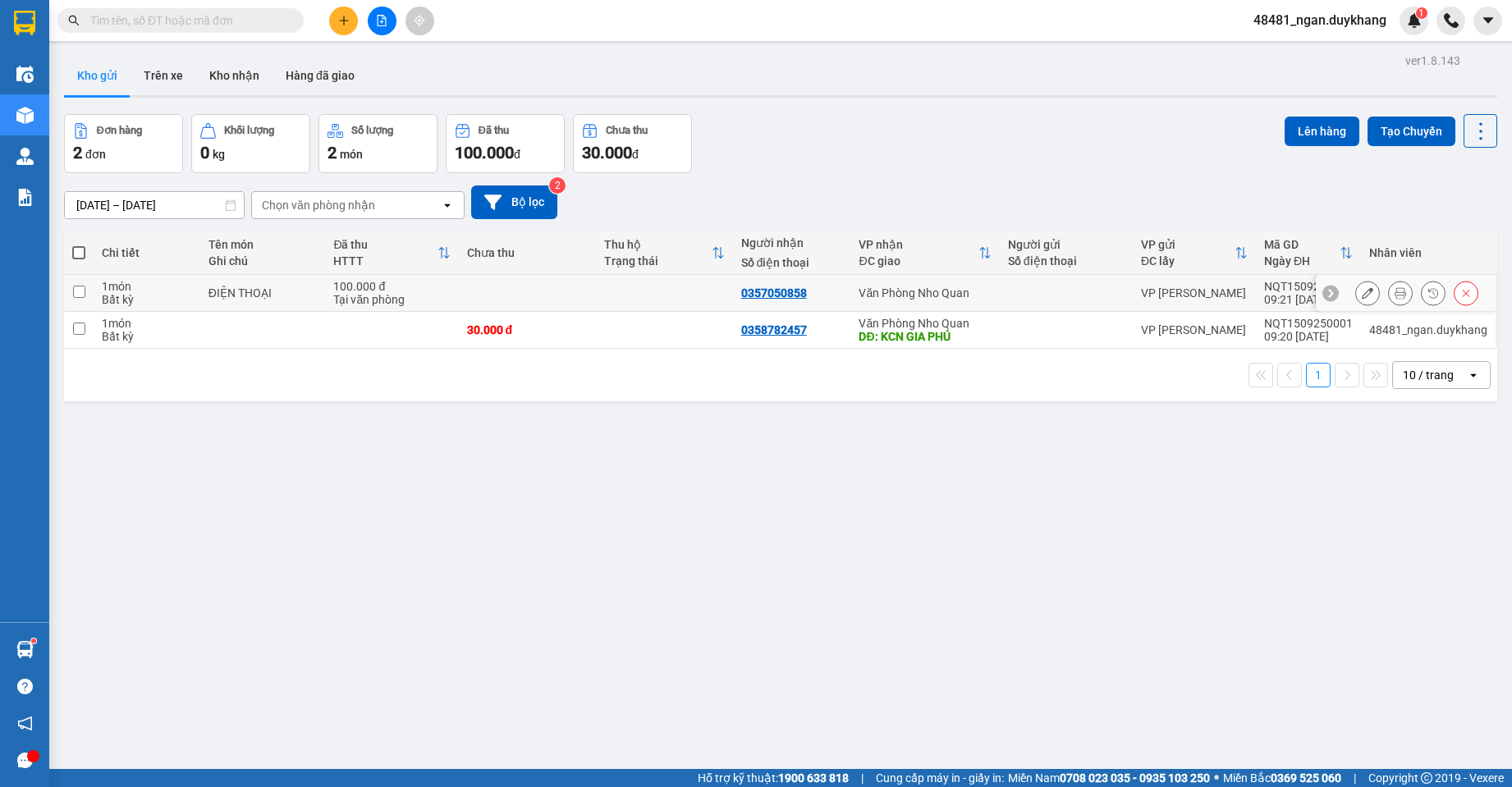
click at [981, 296] on div "Văn Phòng Nho Quan" at bounding box center [925, 292] width 132 height 13
checkbox input "true"
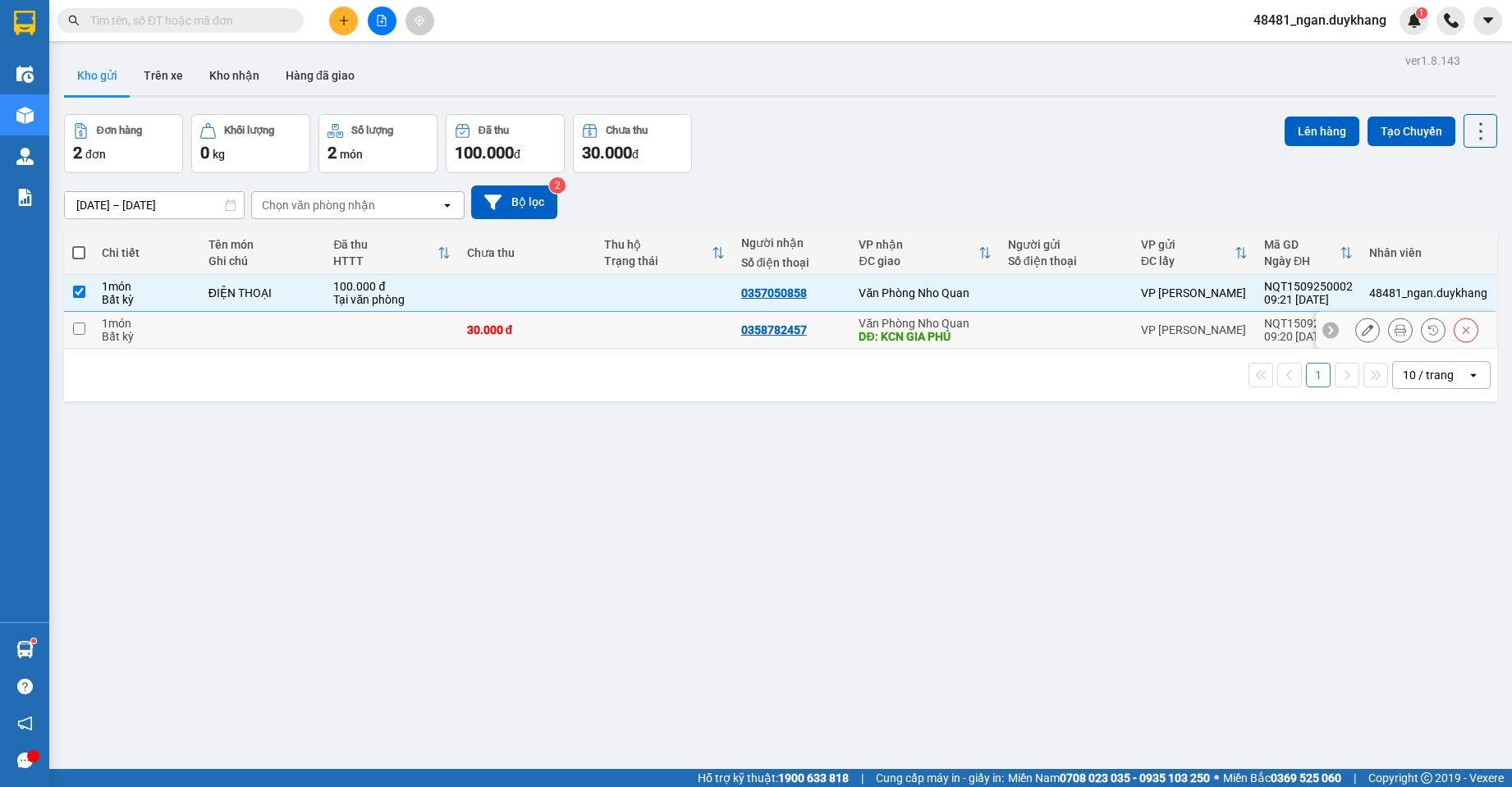
click at [982, 339] on div "DĐ: KCN GIA PHÚ" at bounding box center [925, 336] width 132 height 13
checkbox input "true"
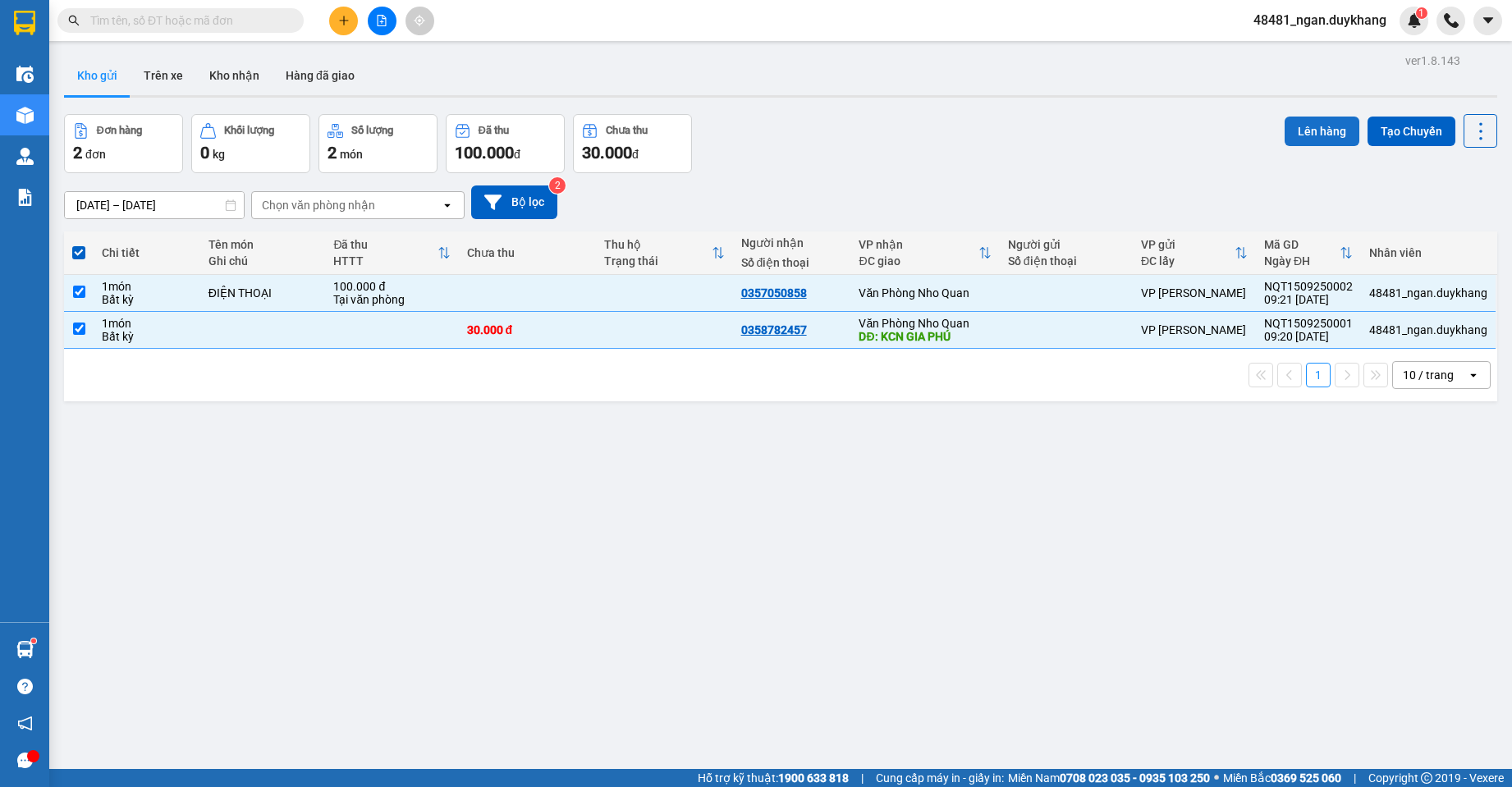
click at [1326, 135] on button "Lên hàng" at bounding box center [1322, 132] width 75 height 29
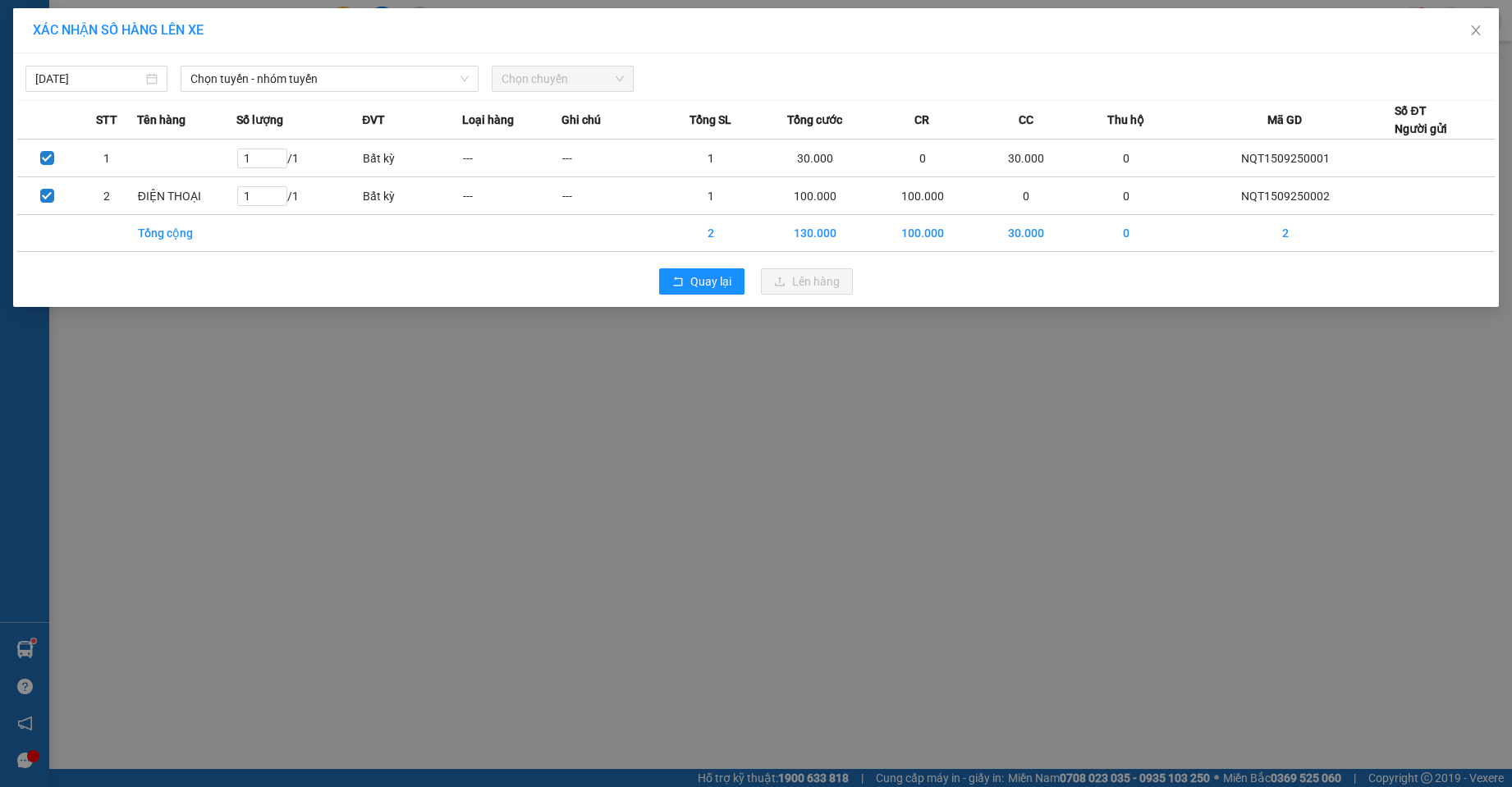
drag, startPoint x: 237, startPoint y: 80, endPoint x: 254, endPoint y: 93, distance: 21.4
click at [242, 81] on span "Chọn tuyến - nhóm tuyến" at bounding box center [329, 78] width 278 height 25
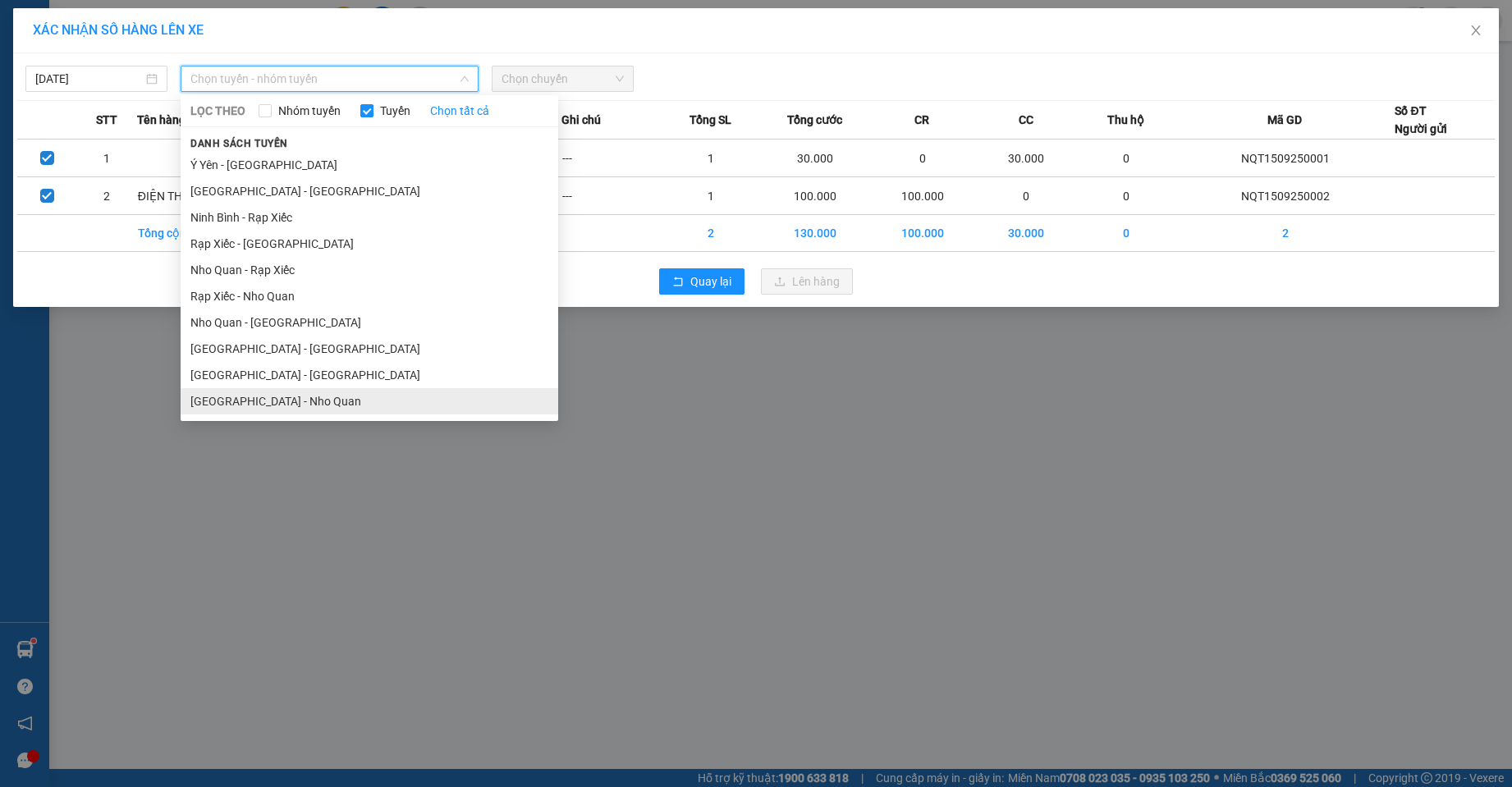
click at [260, 400] on li "[GEOGRAPHIC_DATA] - Nho Quan" at bounding box center [369, 401] width 378 height 27
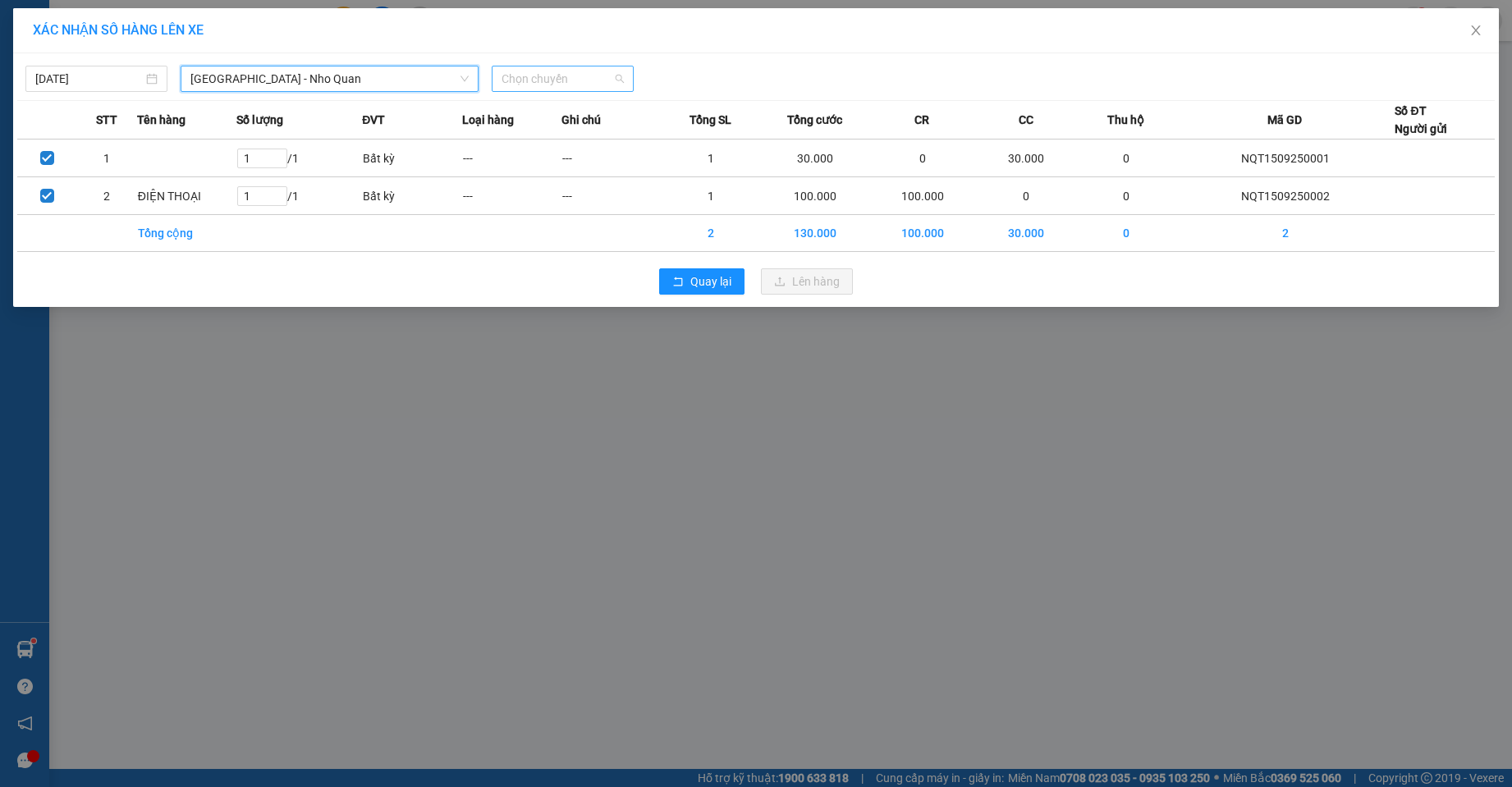
click at [577, 76] on span "Chọn chuyến" at bounding box center [562, 78] width 122 height 25
type input "37"
click at [577, 104] on div "10:01 - 29K-133.37" at bounding box center [565, 111] width 128 height 18
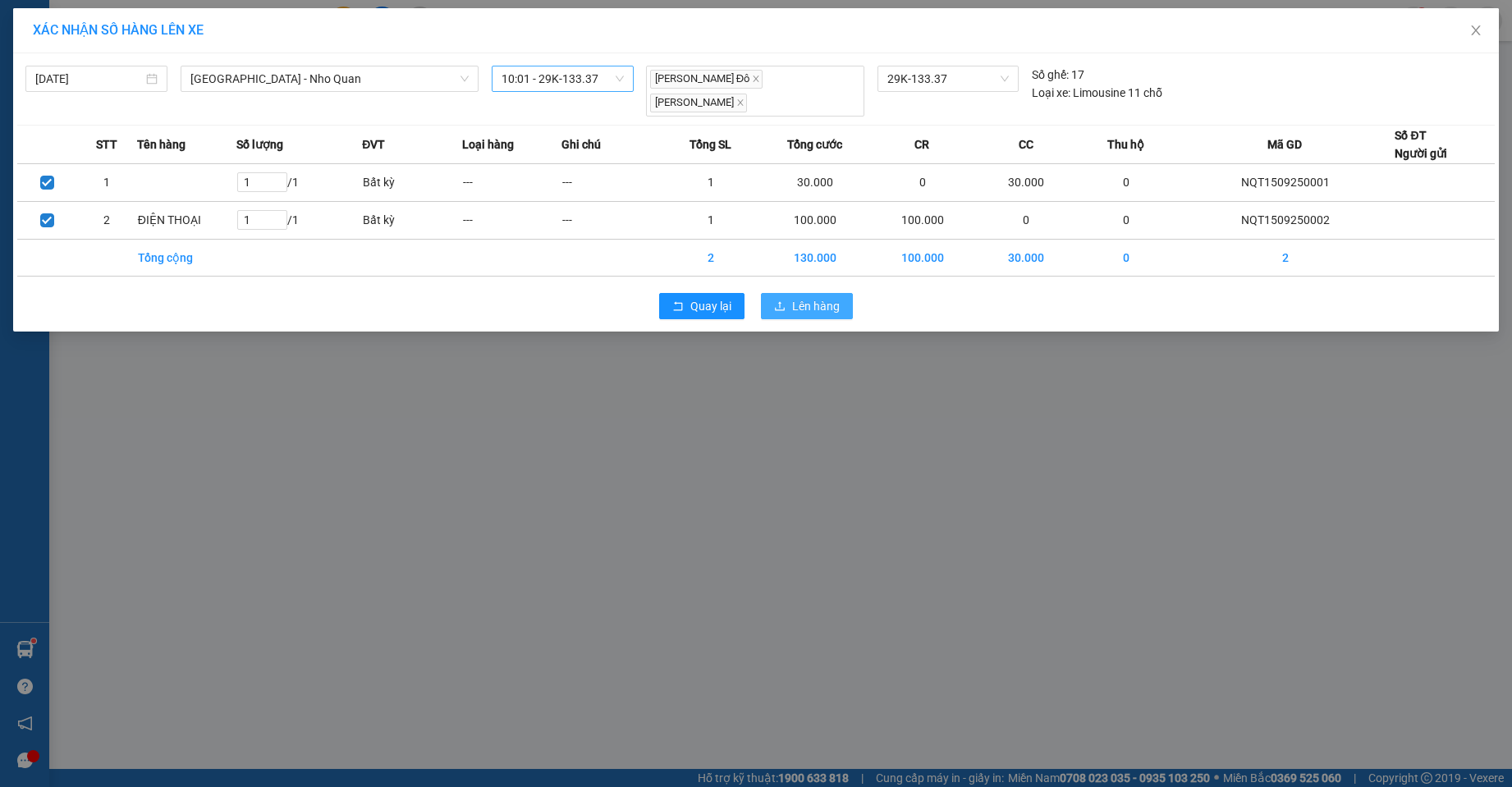
click at [811, 298] on span "Lên hàng" at bounding box center [815, 306] width 47 height 18
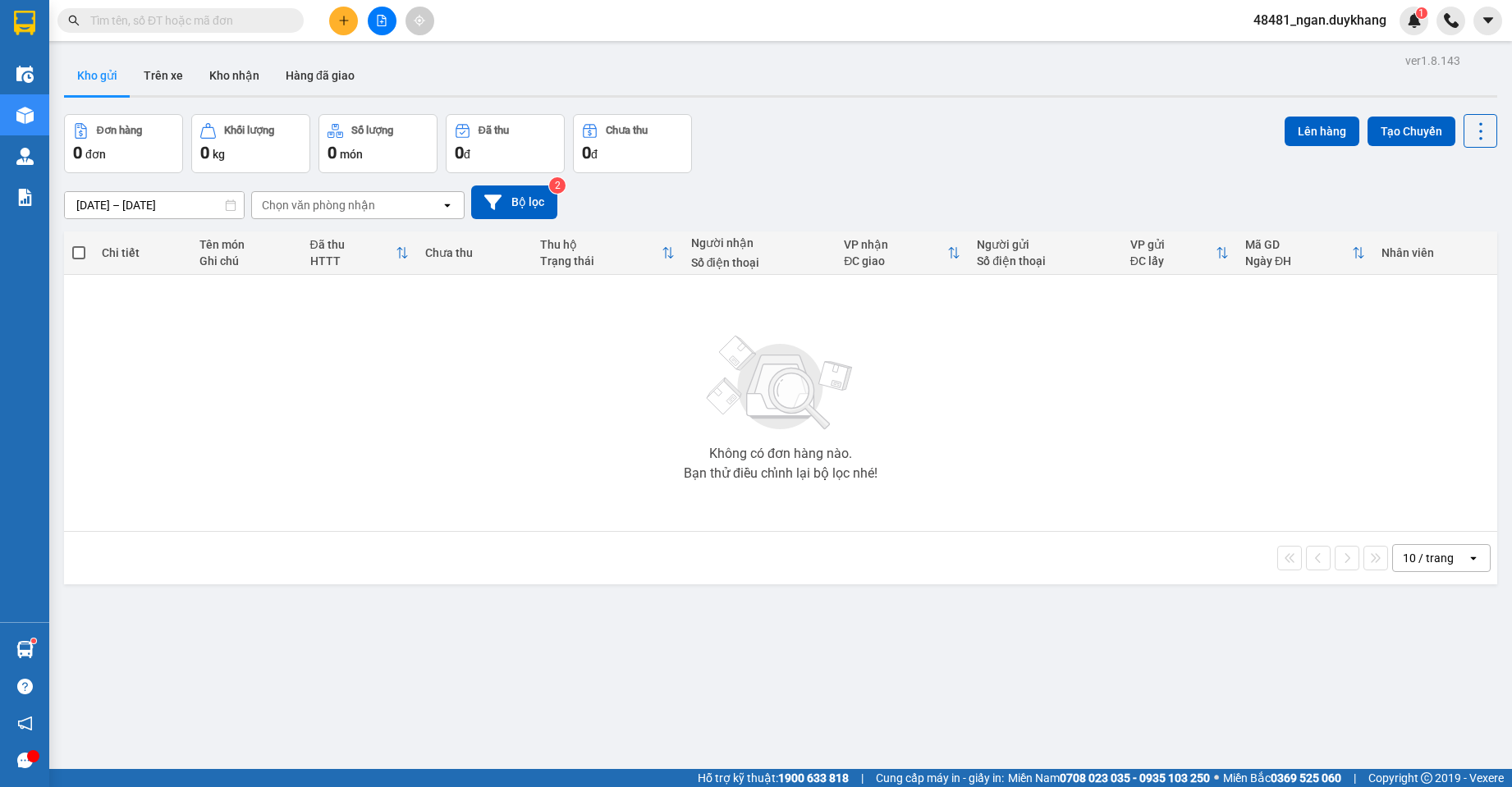
click at [338, 23] on icon "plus" at bounding box center [343, 20] width 11 height 11
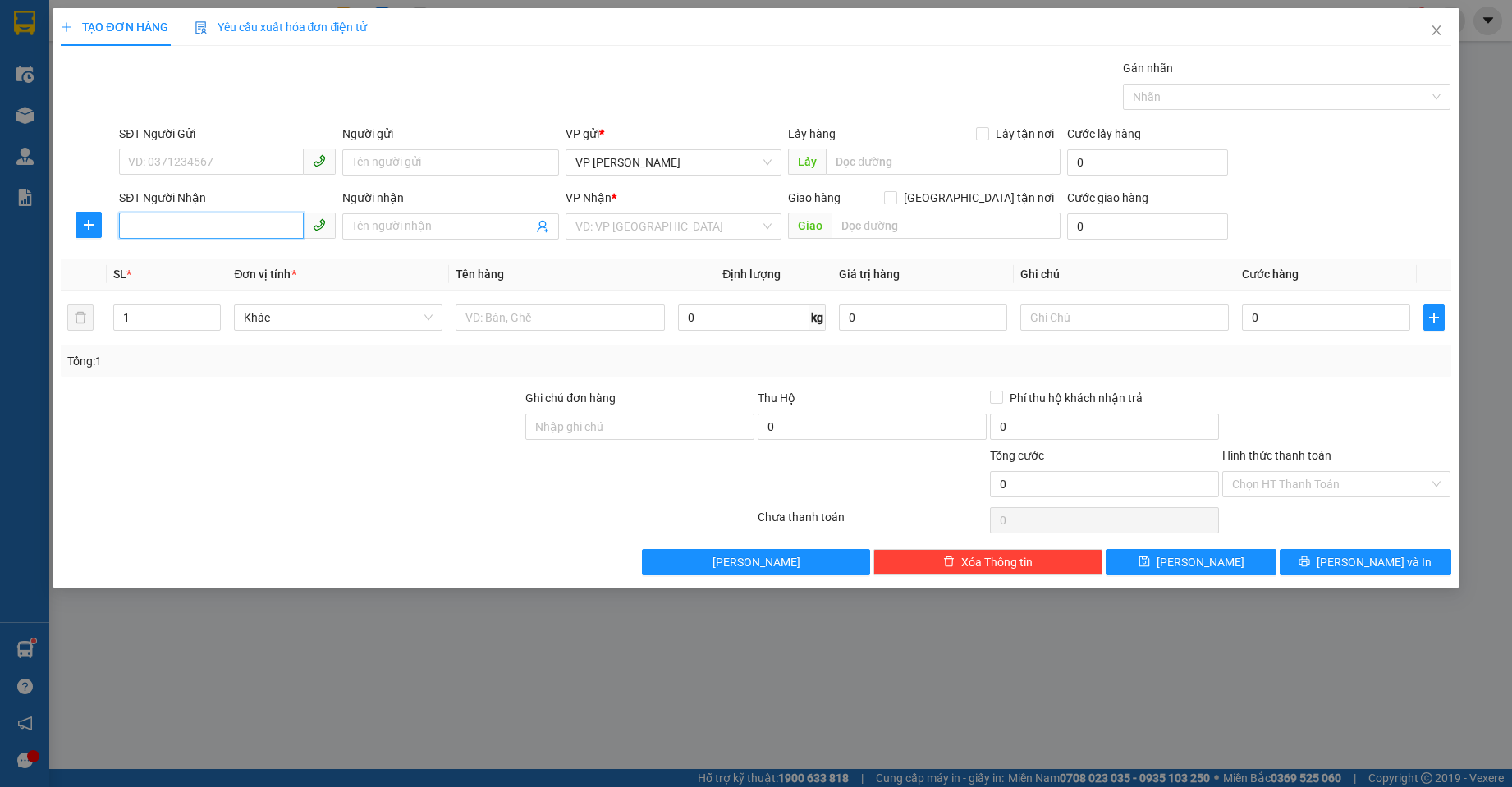
click at [235, 227] on input "SĐT Người Nhận" at bounding box center [211, 225] width 185 height 27
click at [223, 255] on div "0336980088 - diệp linh" at bounding box center [227, 259] width 197 height 18
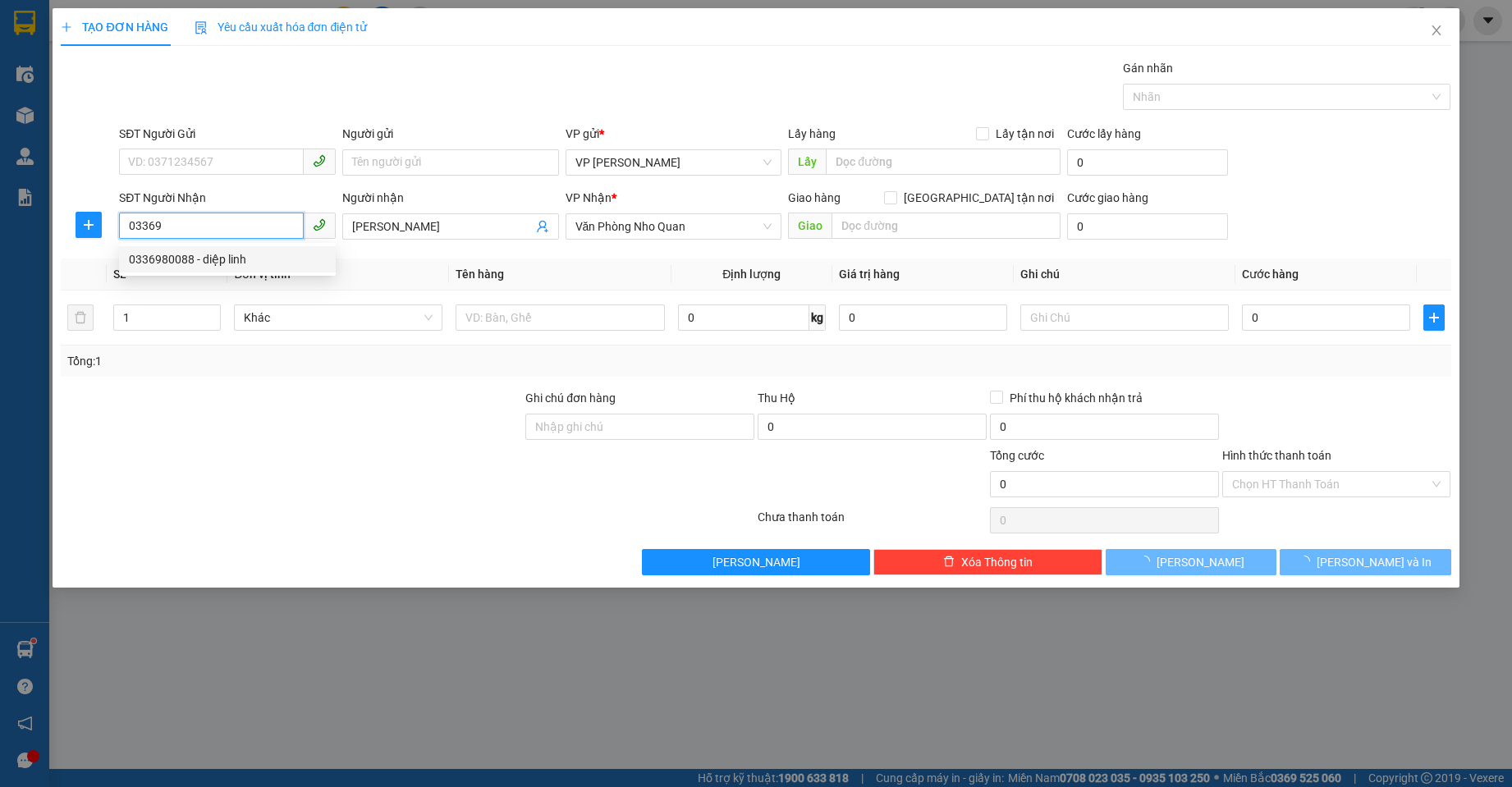
type input "0336980088"
type input "[PERSON_NAME]"
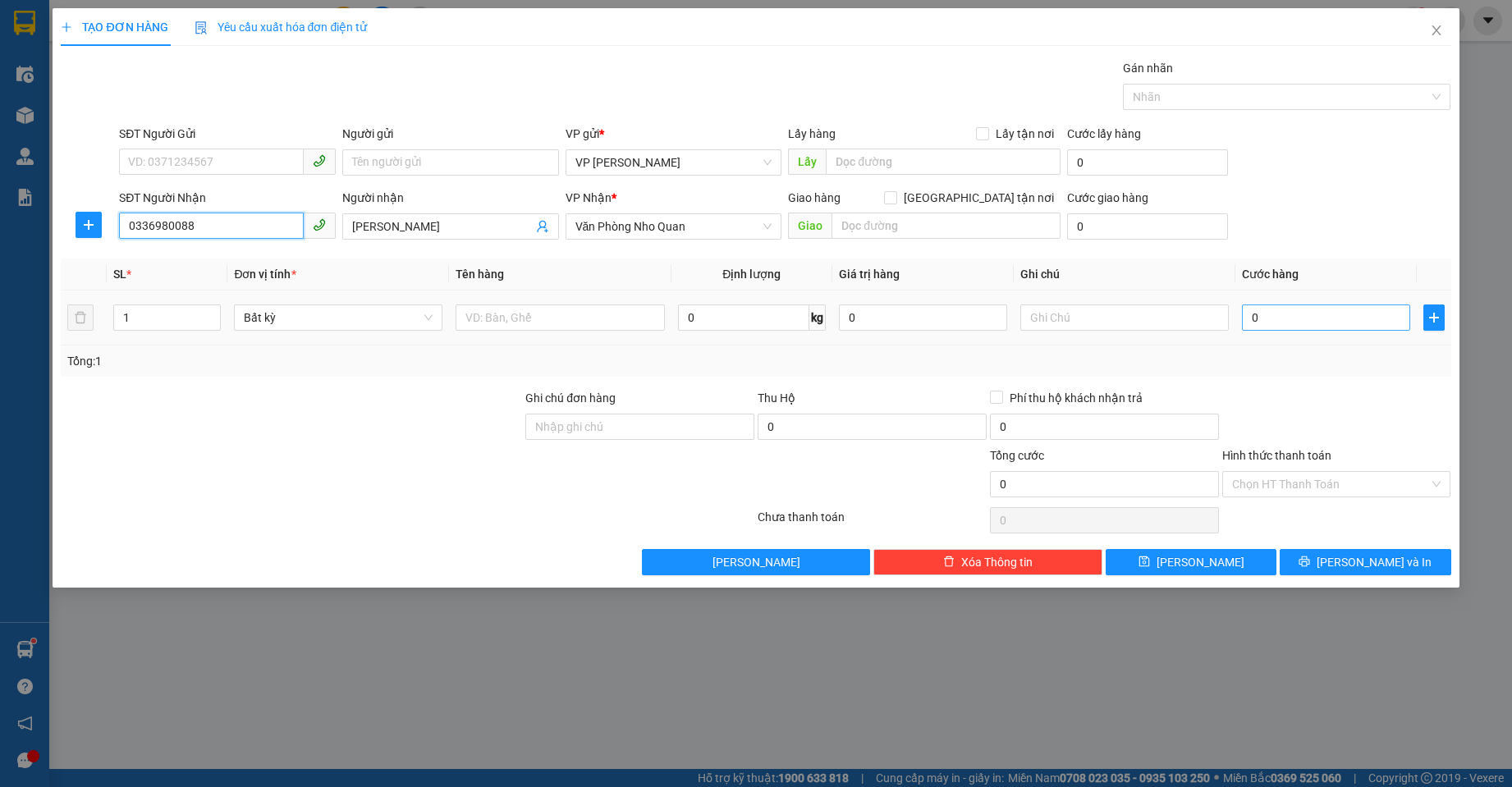
type input "0336980088"
click at [1333, 310] on input "0" at bounding box center [1326, 317] width 169 height 27
type input "3"
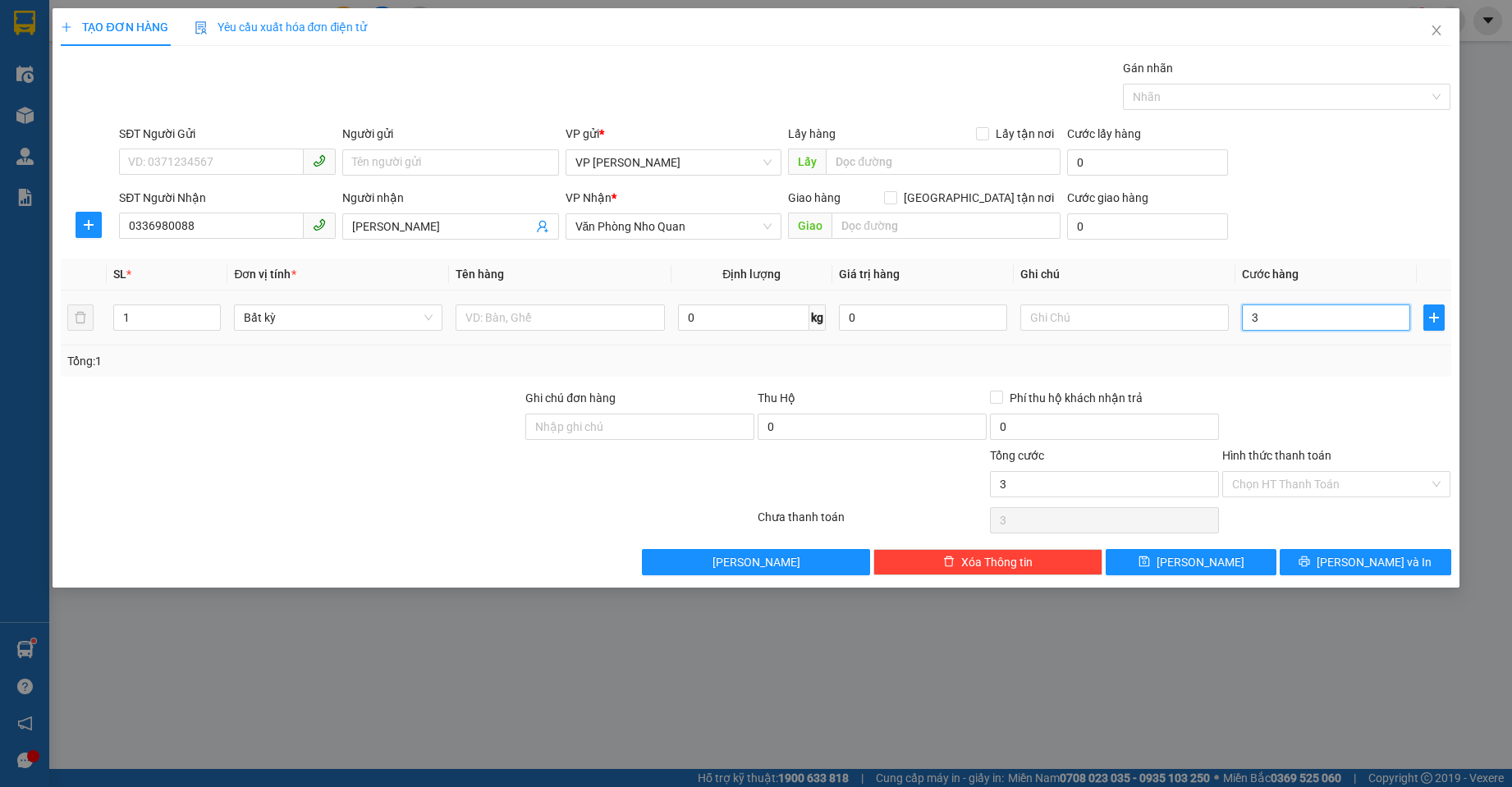
type input "30"
type input "30.000"
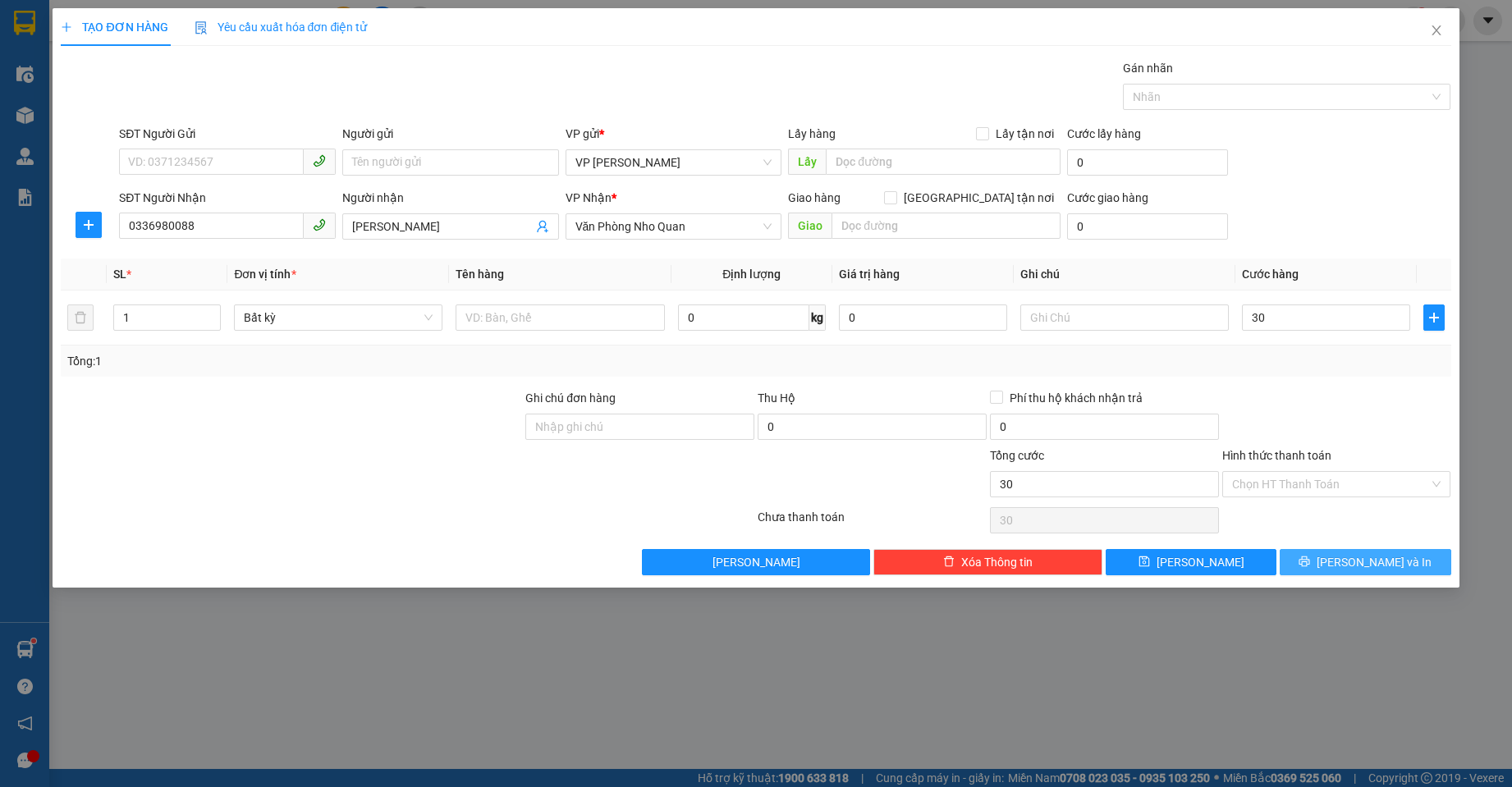
type input "30.000"
click at [1310, 563] on icon "printer" at bounding box center [1304, 561] width 11 height 11
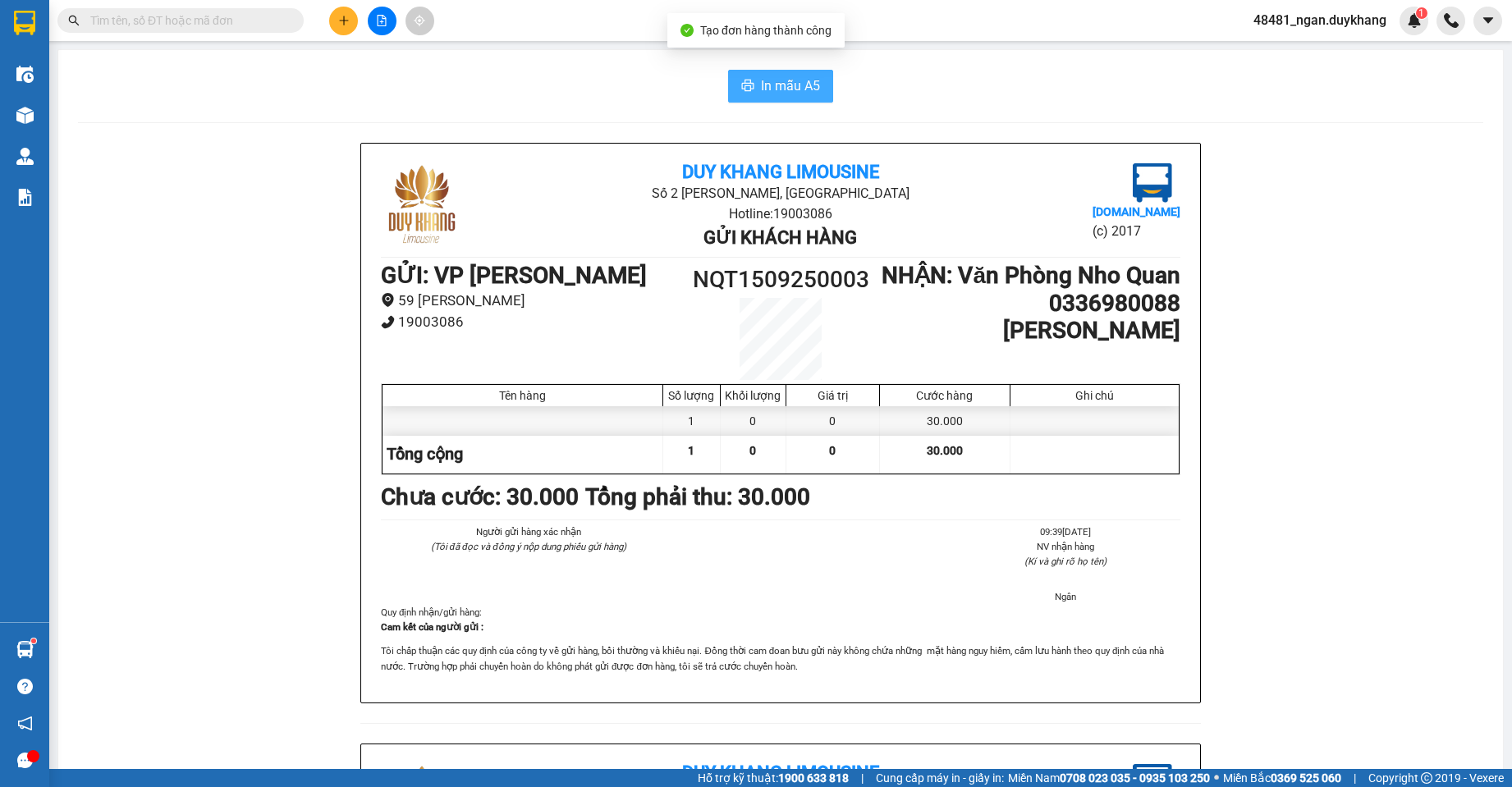
click at [763, 81] on span "In mẫu A5" at bounding box center [790, 86] width 59 height 21
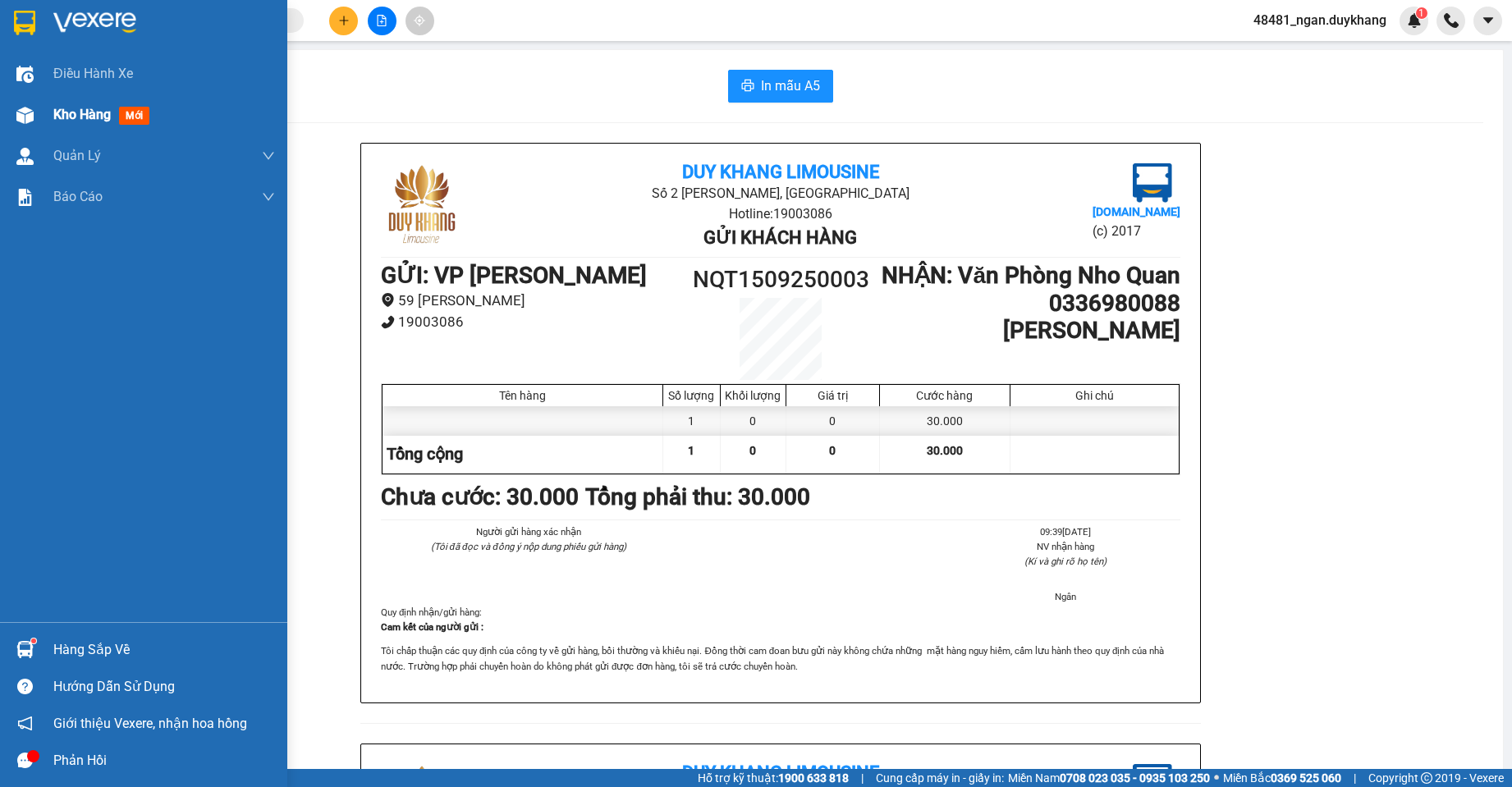
click at [36, 117] on div at bounding box center [24, 114] width 28 height 28
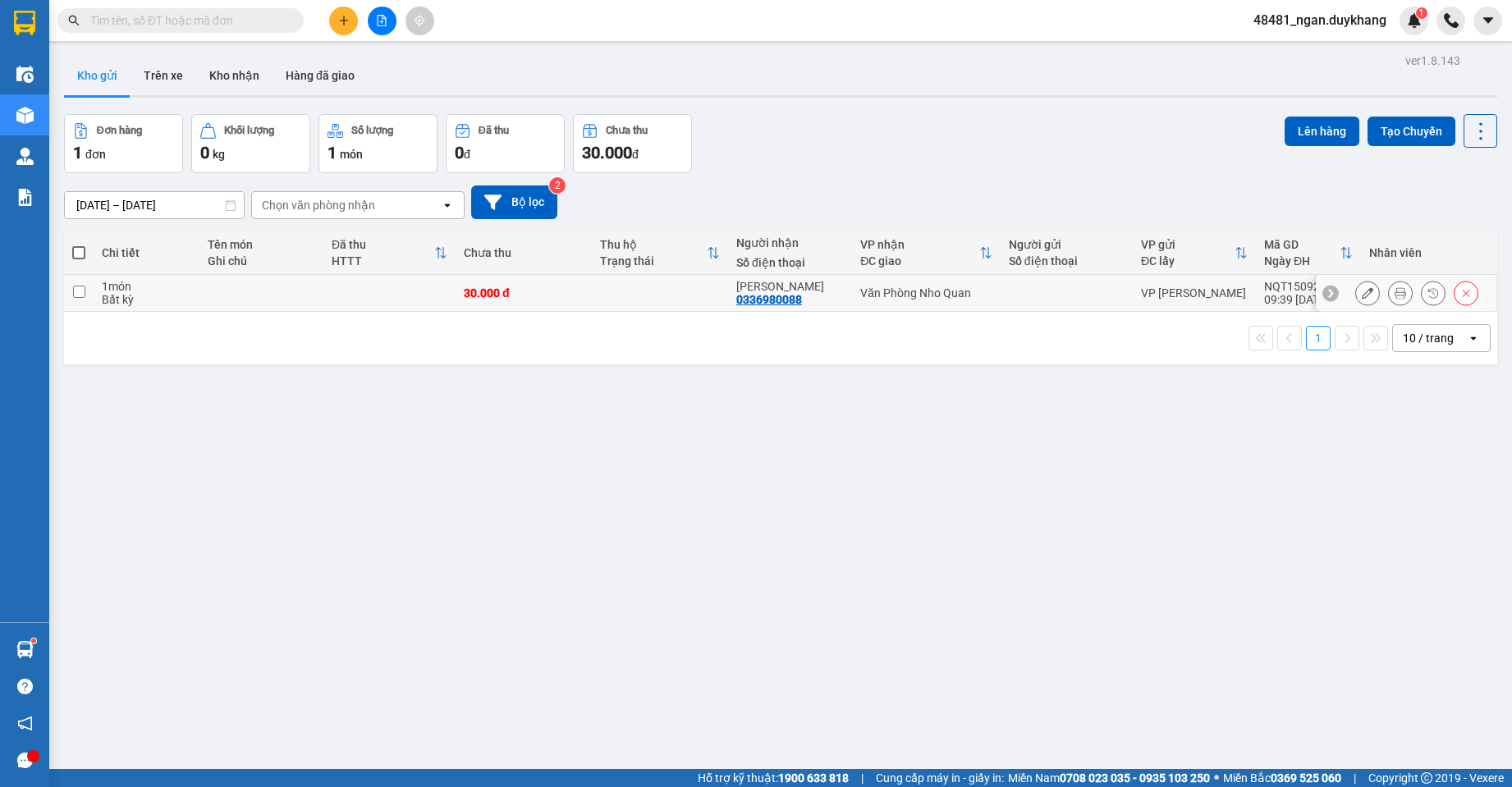
drag, startPoint x: 280, startPoint y: 298, endPoint x: 634, endPoint y: 239, distance: 358.9
click at [280, 298] on td at bounding box center [261, 293] width 124 height 37
checkbox input "true"
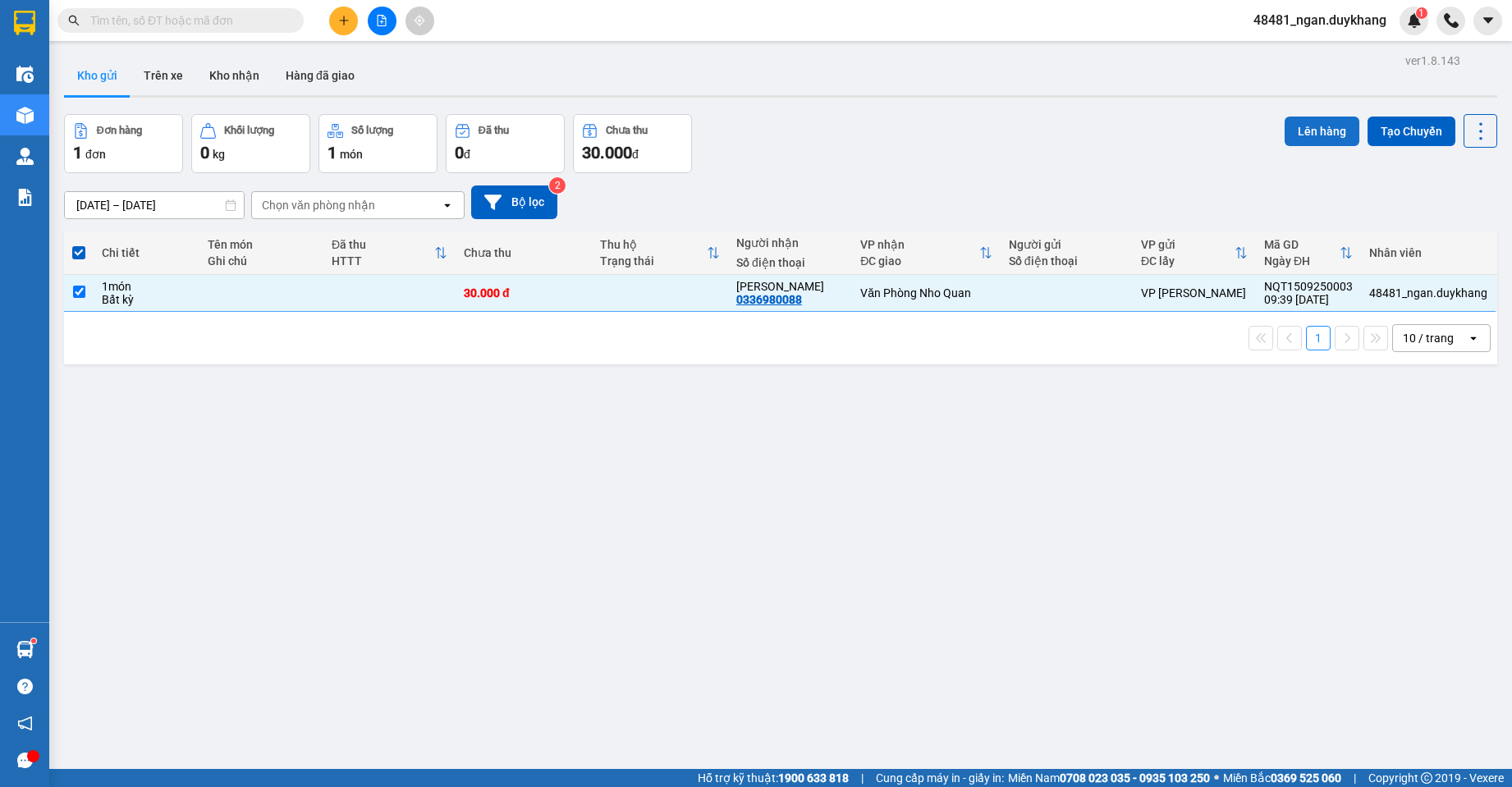
click at [1308, 135] on button "Lên hàng" at bounding box center [1322, 132] width 75 height 29
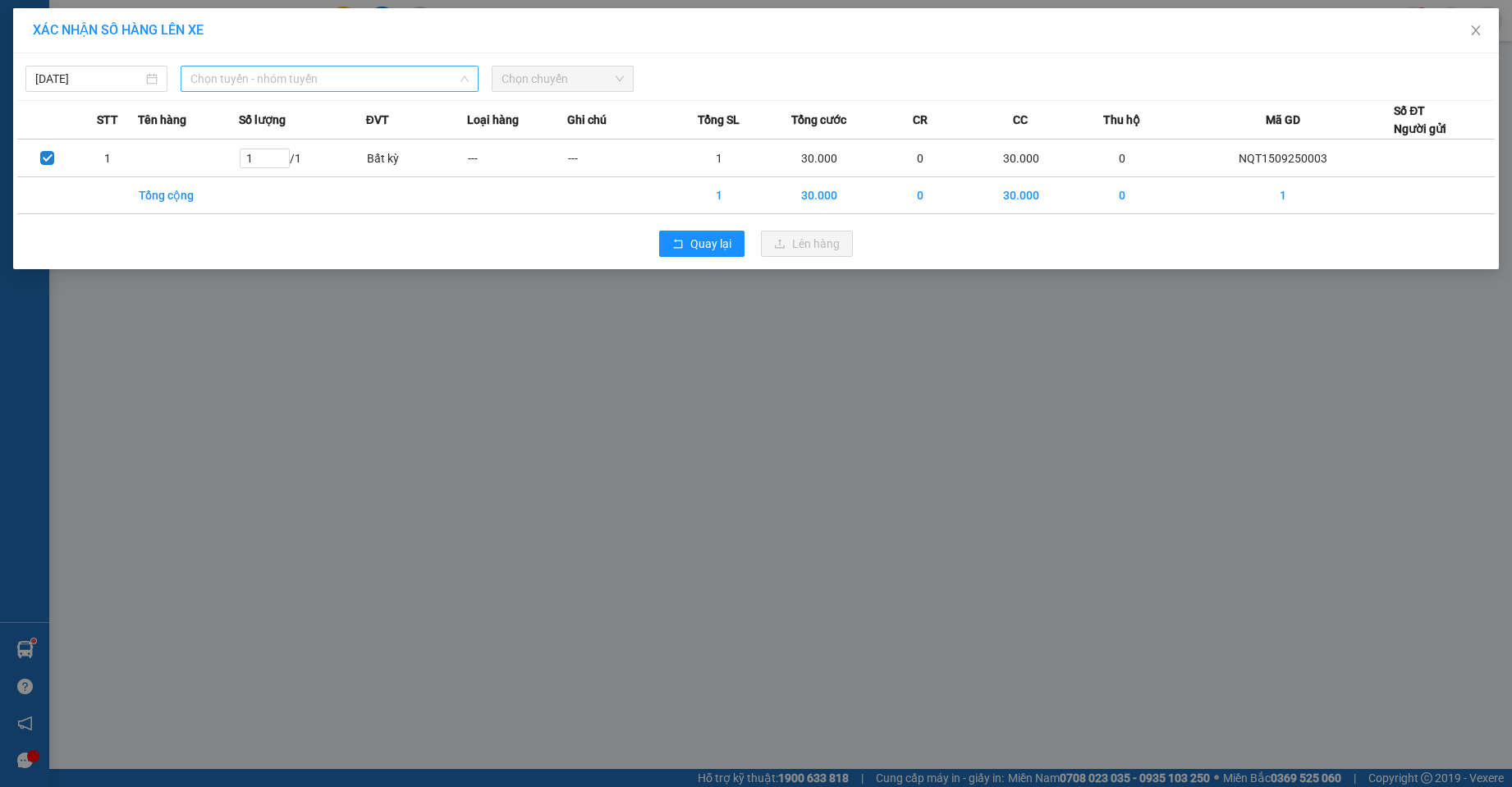
click at [380, 89] on span "Chọn tuyến - nhóm tuyến" at bounding box center [329, 78] width 278 height 25
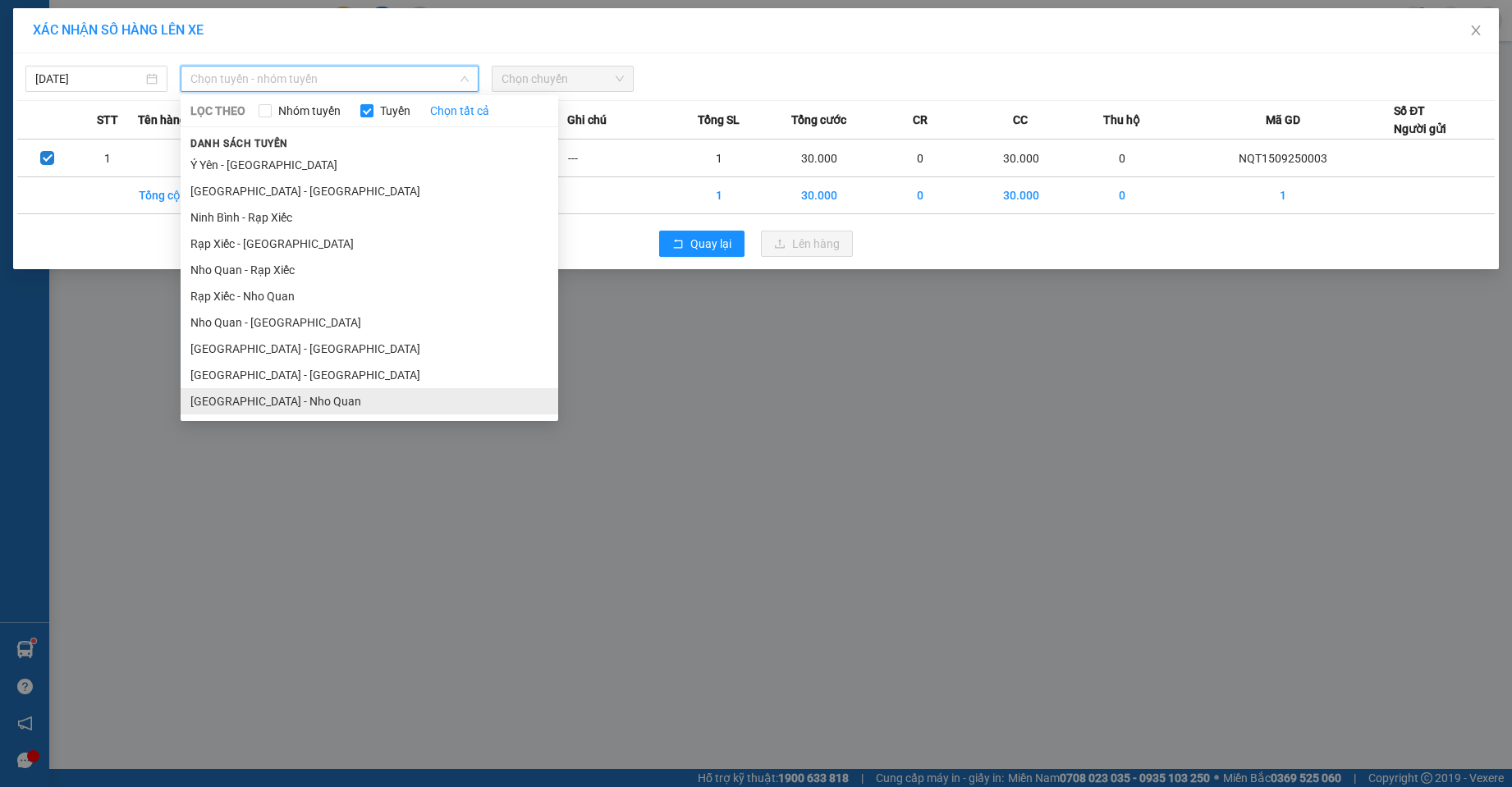
click at [298, 398] on li "[GEOGRAPHIC_DATA] - Nho Quan" at bounding box center [369, 401] width 378 height 27
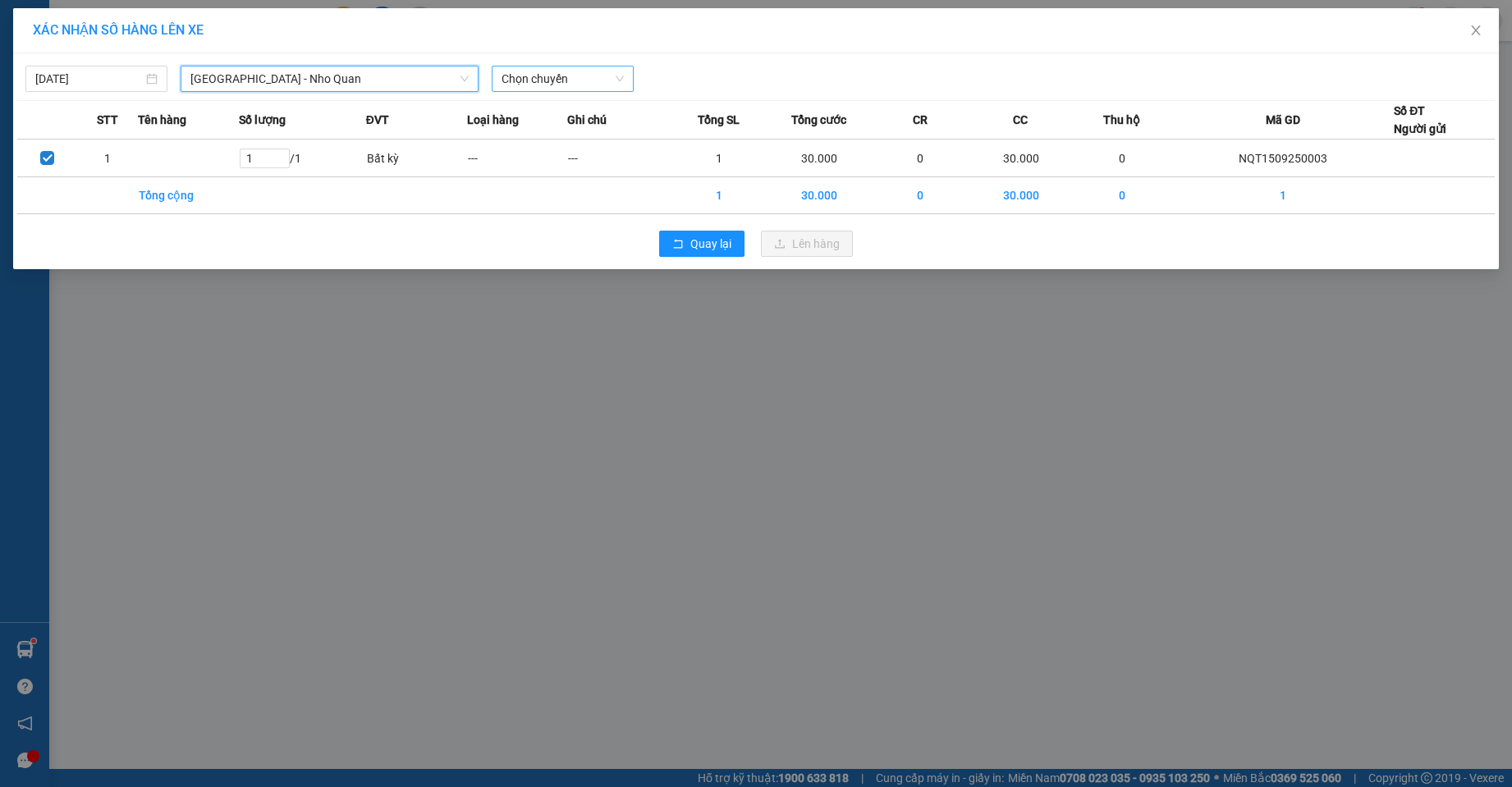
click at [585, 90] on span "Chọn chuyến" at bounding box center [562, 78] width 122 height 25
type input "37"
drag, startPoint x: 579, startPoint y: 101, endPoint x: 610, endPoint y: 109, distance: 32.0
click at [585, 102] on div "10:01 - 29K-133.37" at bounding box center [566, 112] width 148 height 27
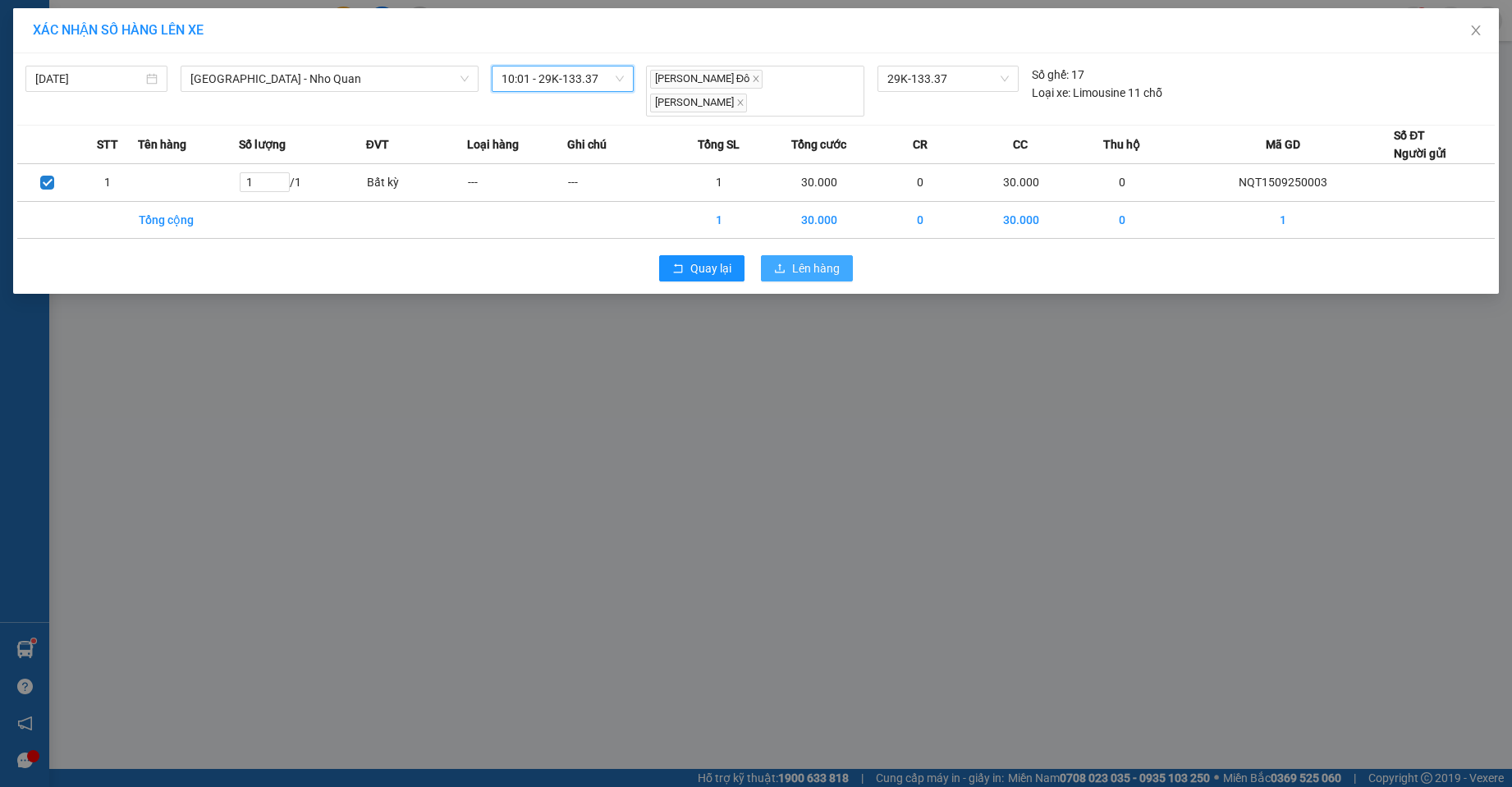
click at [803, 260] on span "Lên hàng" at bounding box center [815, 268] width 47 height 18
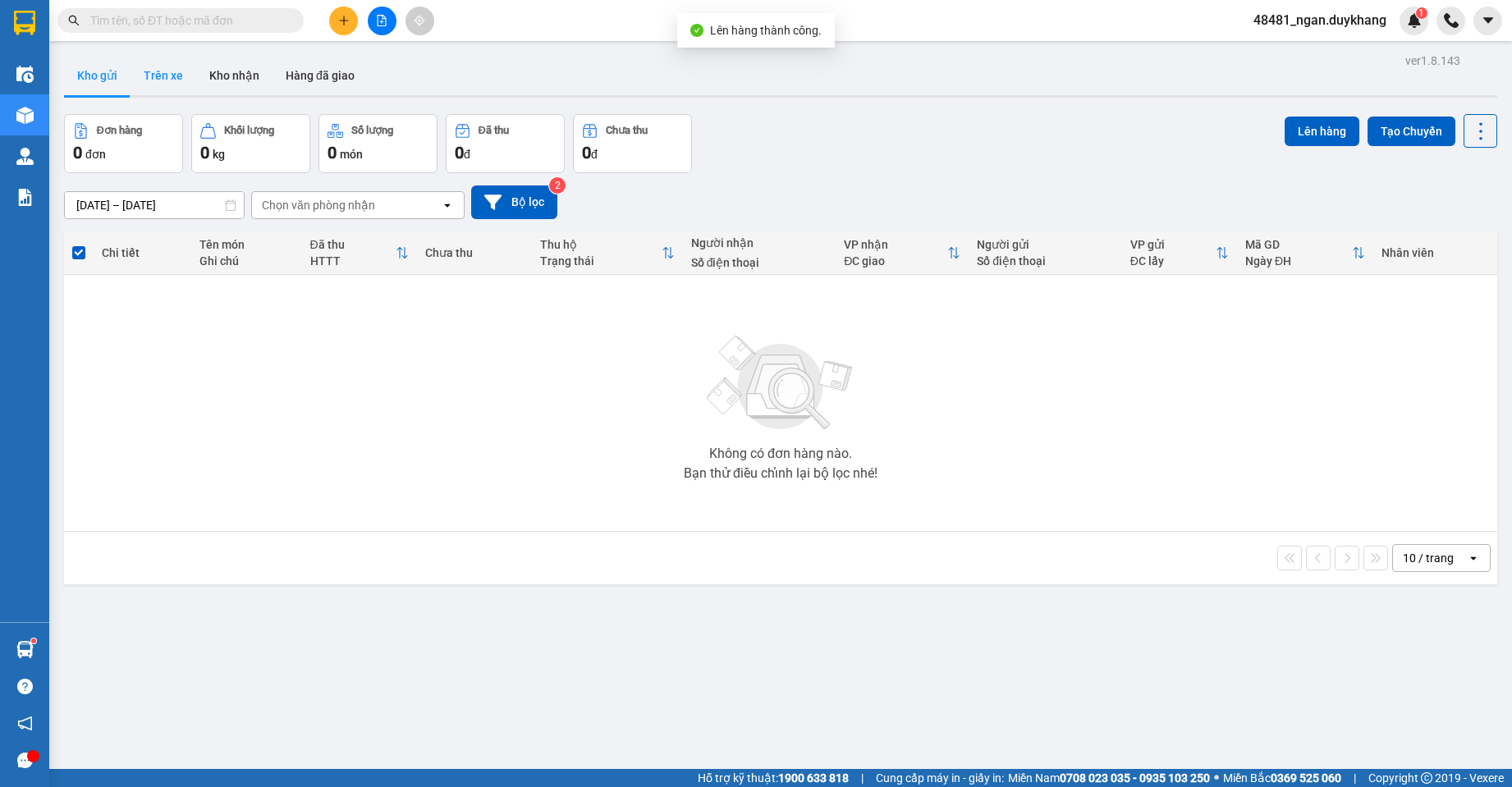
click at [143, 86] on button "Trên xe" at bounding box center [163, 76] width 65 height 40
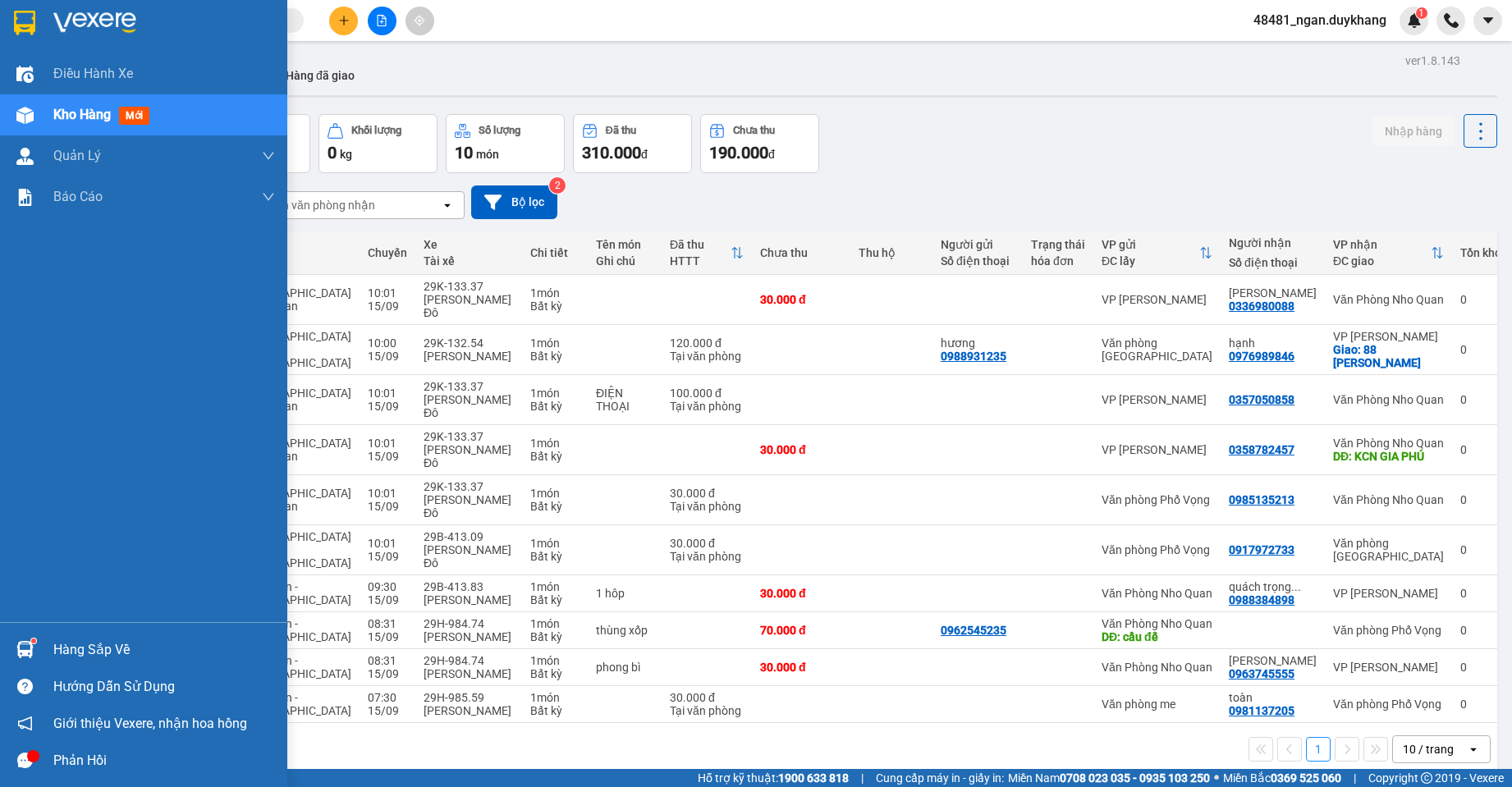
click at [48, 655] on div "Hàng sắp về" at bounding box center [144, 649] width 287 height 37
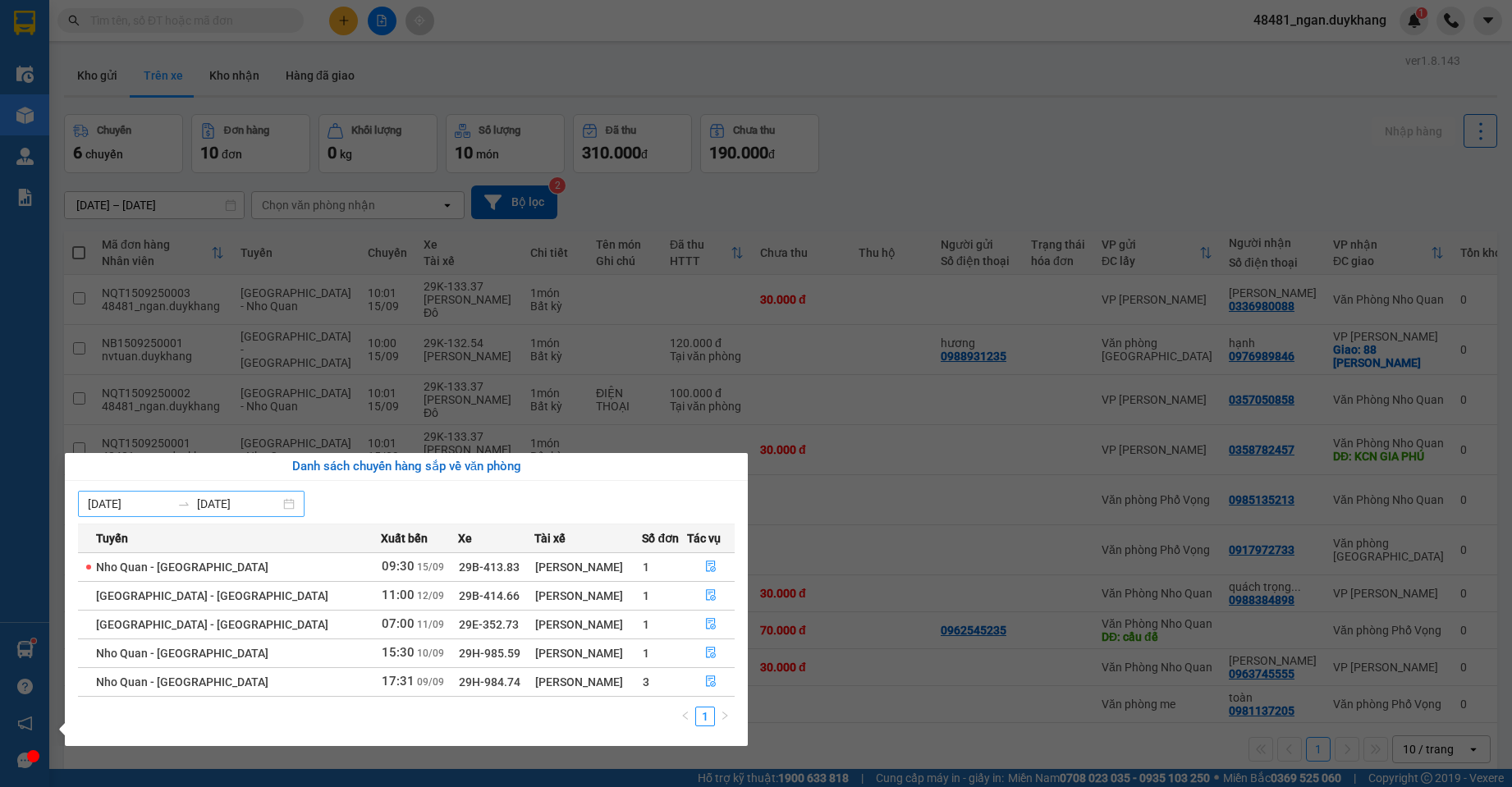
click at [150, 500] on input "[DATE]" at bounding box center [129, 504] width 83 height 18
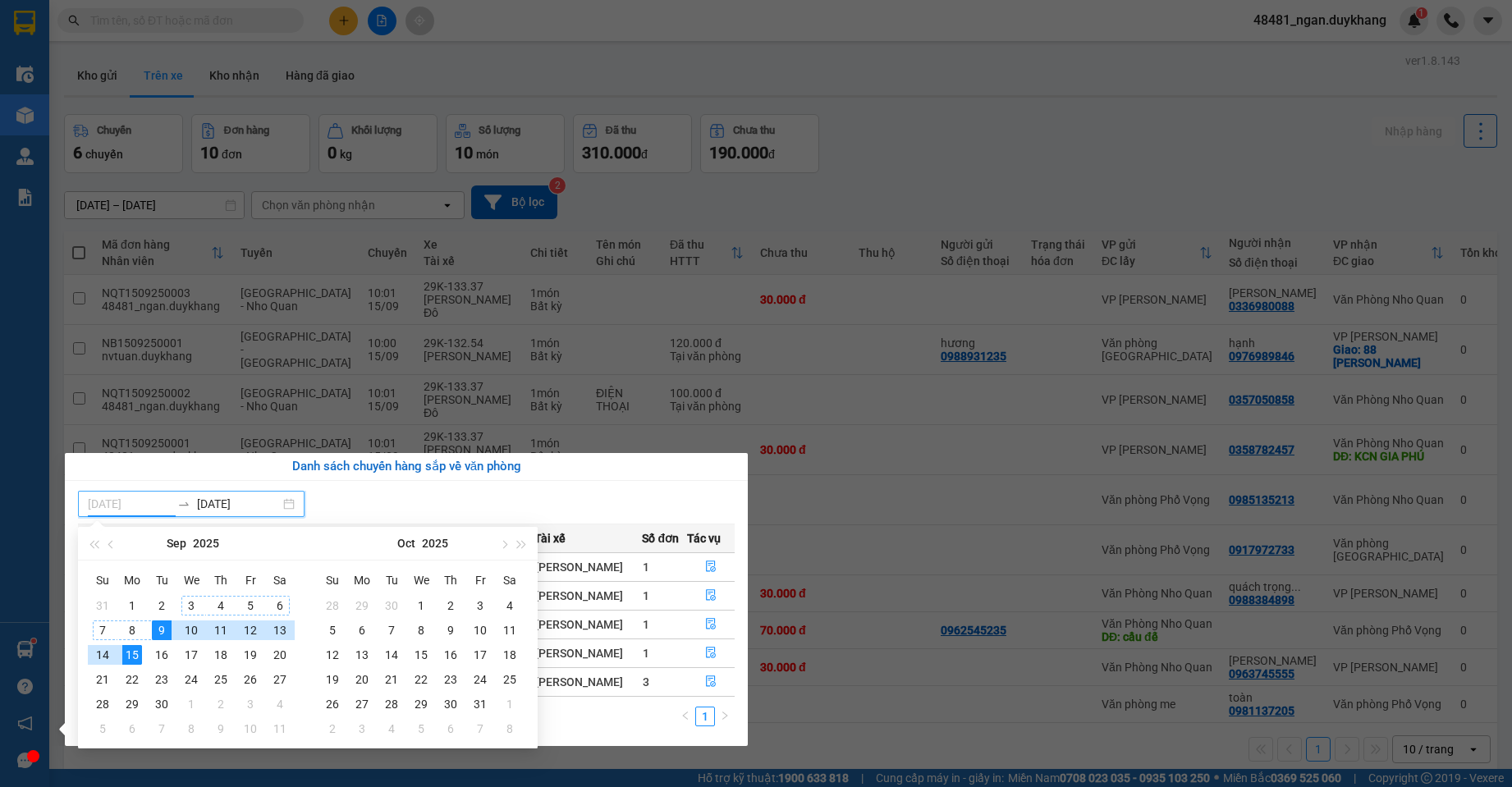
type input "[DATE]"
click at [126, 651] on div "15" at bounding box center [132, 655] width 20 height 20
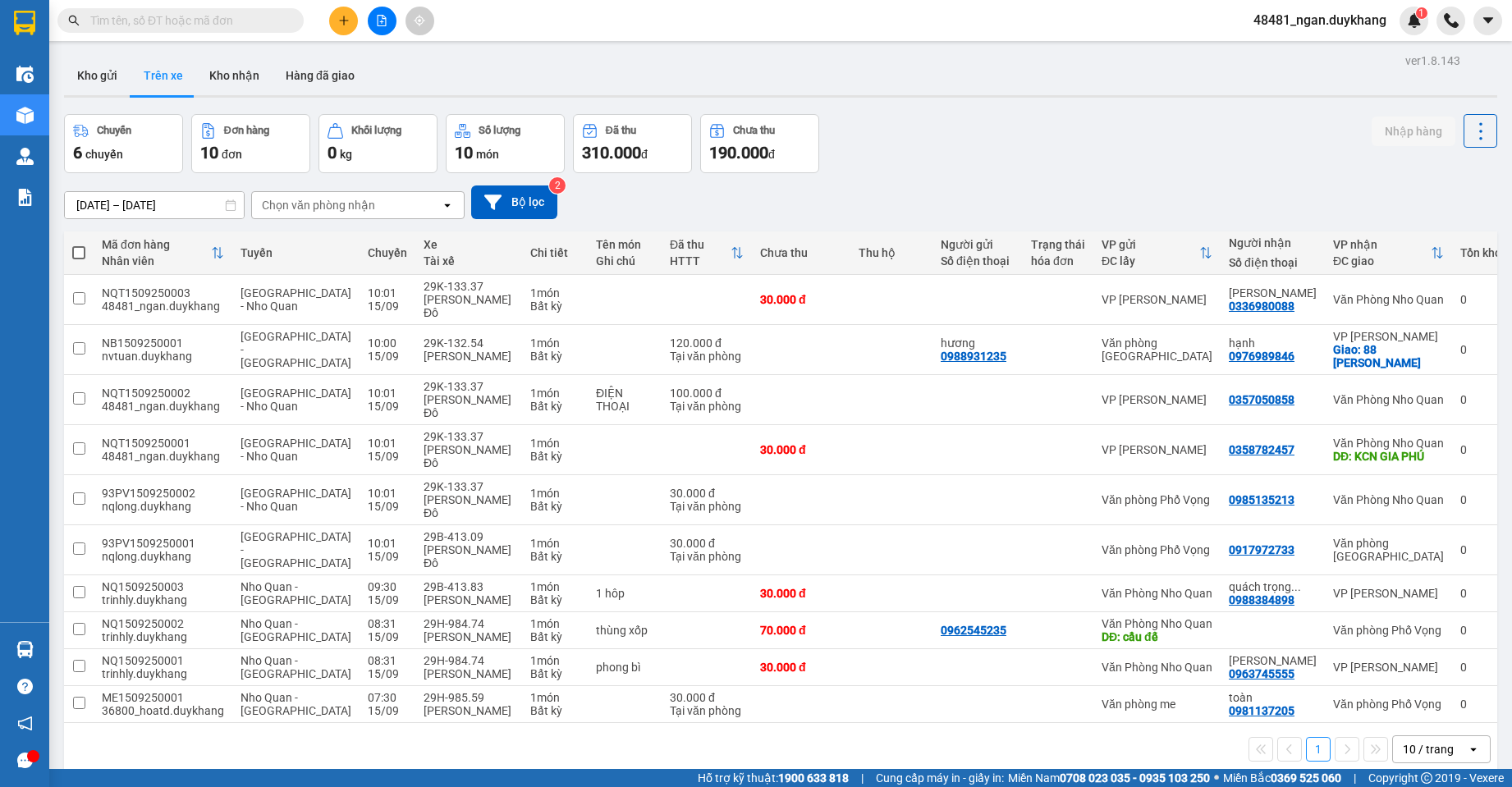
click at [983, 176] on section "Kết quả tìm kiếm ( 0 ) Bộ lọc Ngày tạo đơn gần nhất No Data 48481_ngan.duykhang…" at bounding box center [756, 393] width 1512 height 787
drag, startPoint x: 189, startPoint y: 373, endPoint x: 96, endPoint y: 371, distance: 93.0
click at [96, 375] on td "NQT1509250002 48481_ngan.duykhang" at bounding box center [163, 400] width 138 height 50
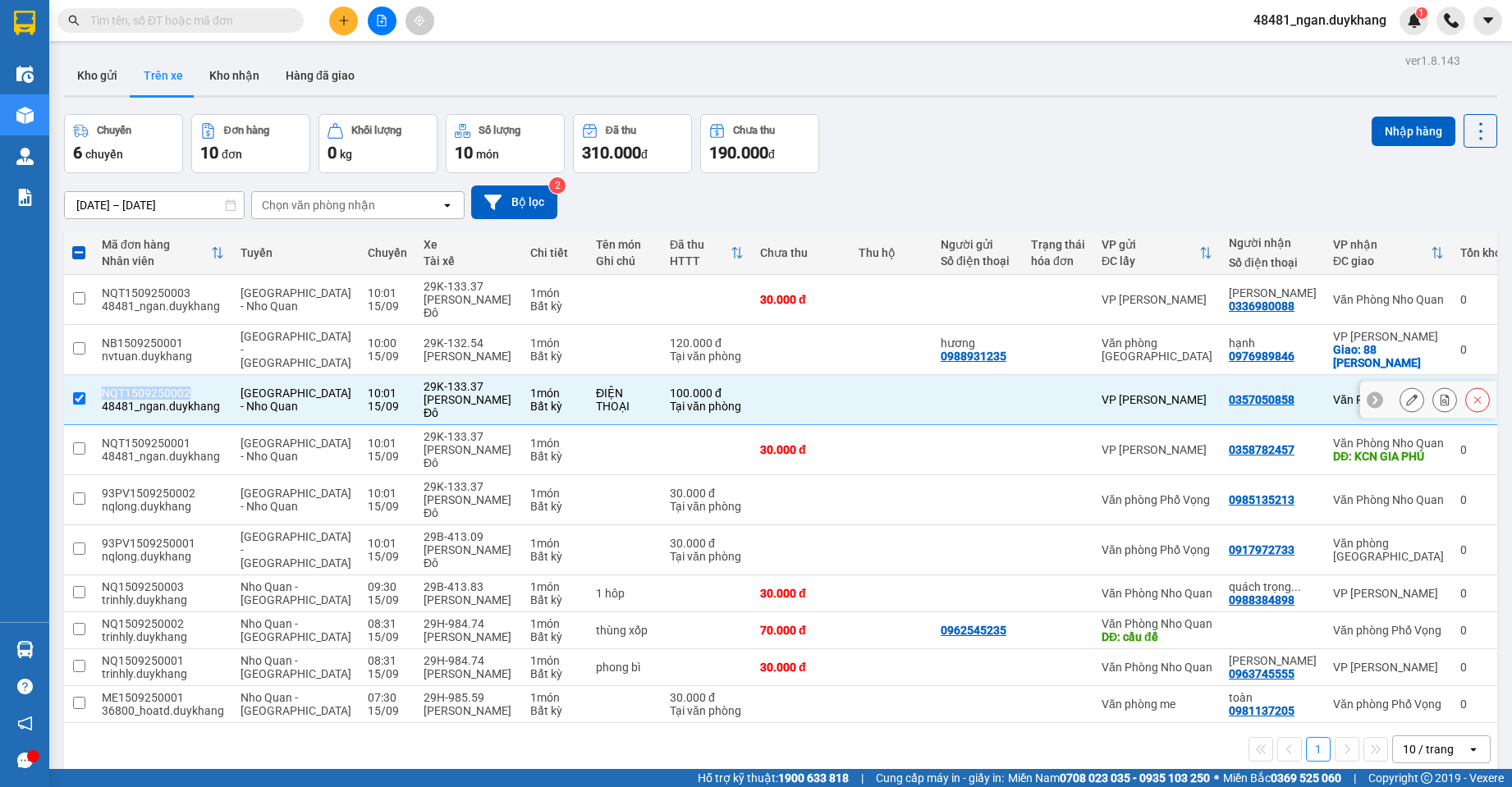
copy div "NQT1509250002"
drag, startPoint x: 360, startPoint y: 390, endPoint x: 883, endPoint y: 270, distance: 536.6
click at [370, 390] on tr "NQT1509250002 48481_ngan.duykhang [GEOGRAPHIC_DATA] - Nho Quan 10:01 [DATE] 29K…" at bounding box center [787, 400] width 1447 height 50
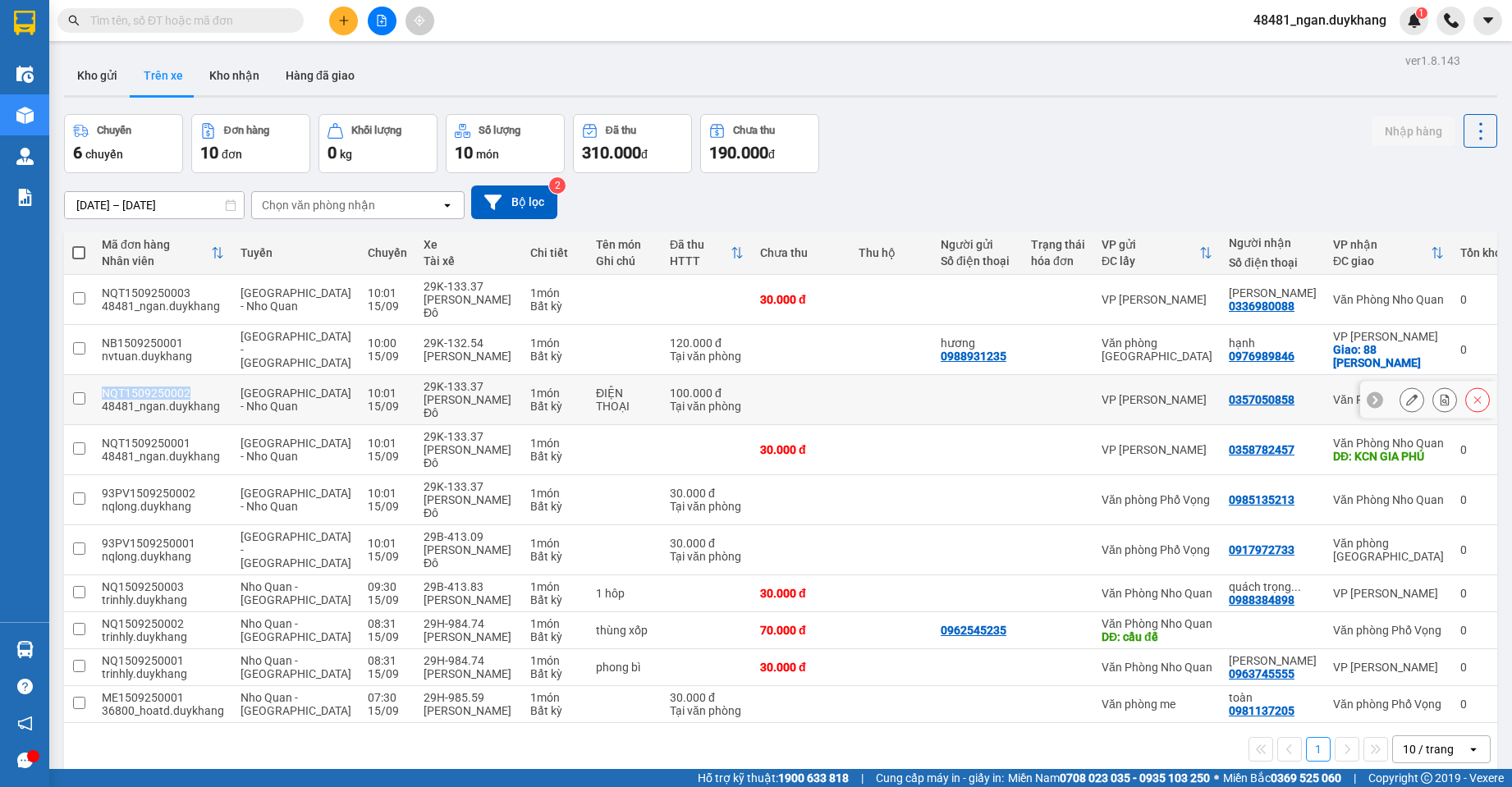
drag, startPoint x: 198, startPoint y: 369, endPoint x: 121, endPoint y: 371, distance: 77.0
click at [102, 387] on div "NQT1509250002" at bounding box center [163, 393] width 122 height 13
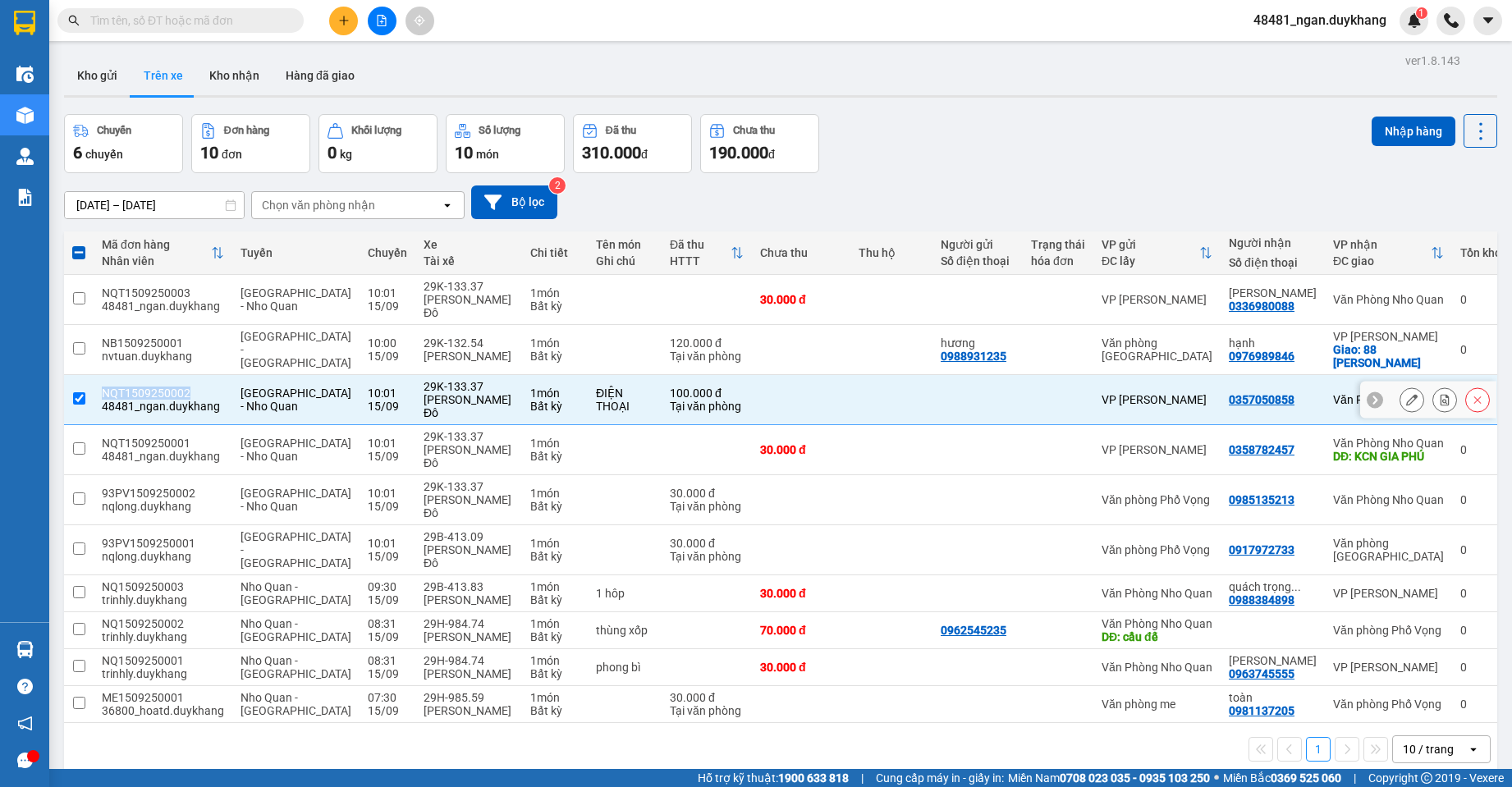
copy div "NQT1509250002"
click at [478, 375] on td "29K-133.37 [GEOGRAPHIC_DATA]" at bounding box center [469, 400] width 107 height 50
checkbox input "false"
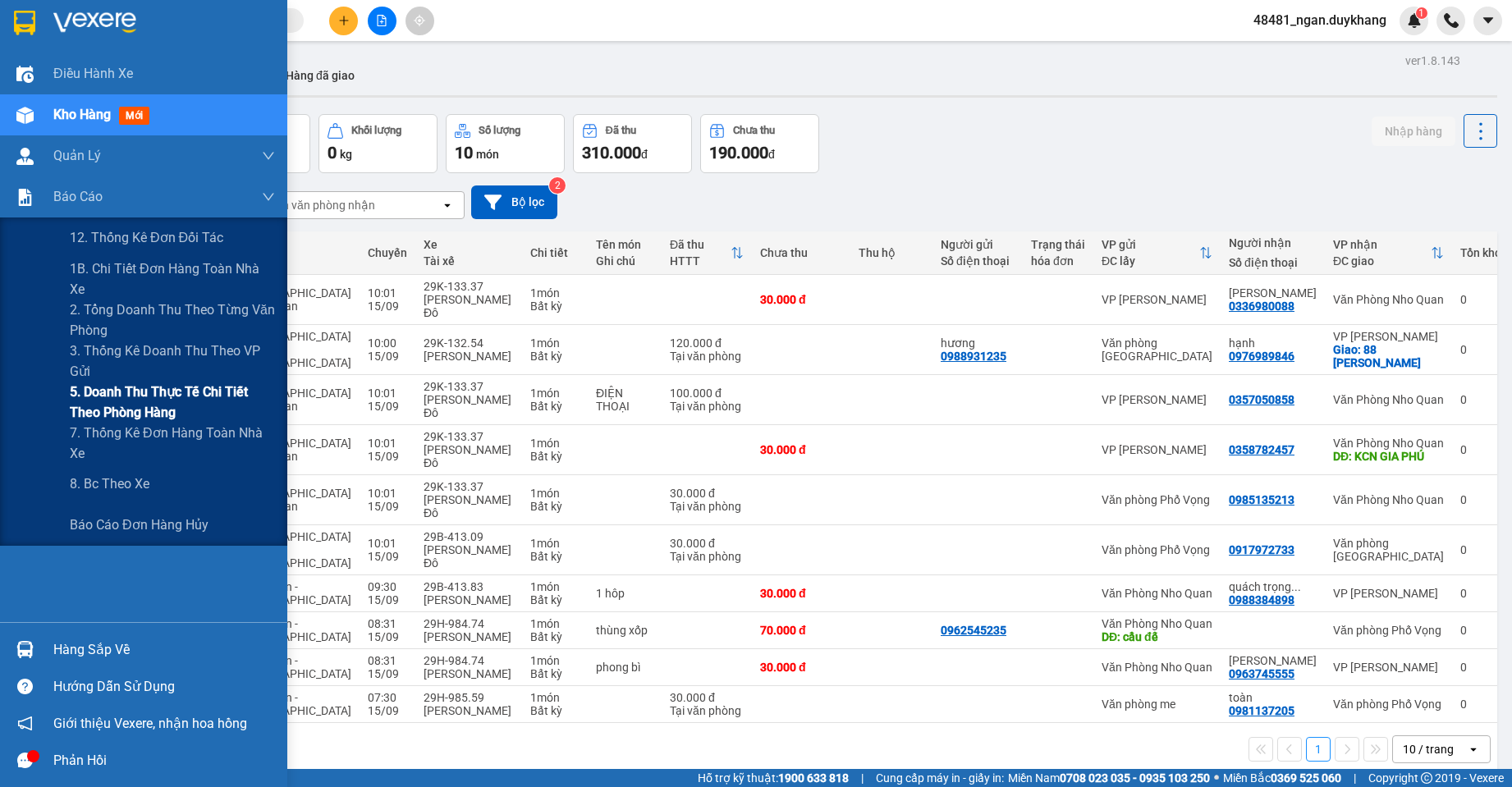
click at [107, 409] on span "5. Doanh thu thực tế chi tiết theo phòng hàng" at bounding box center [172, 403] width 206 height 41
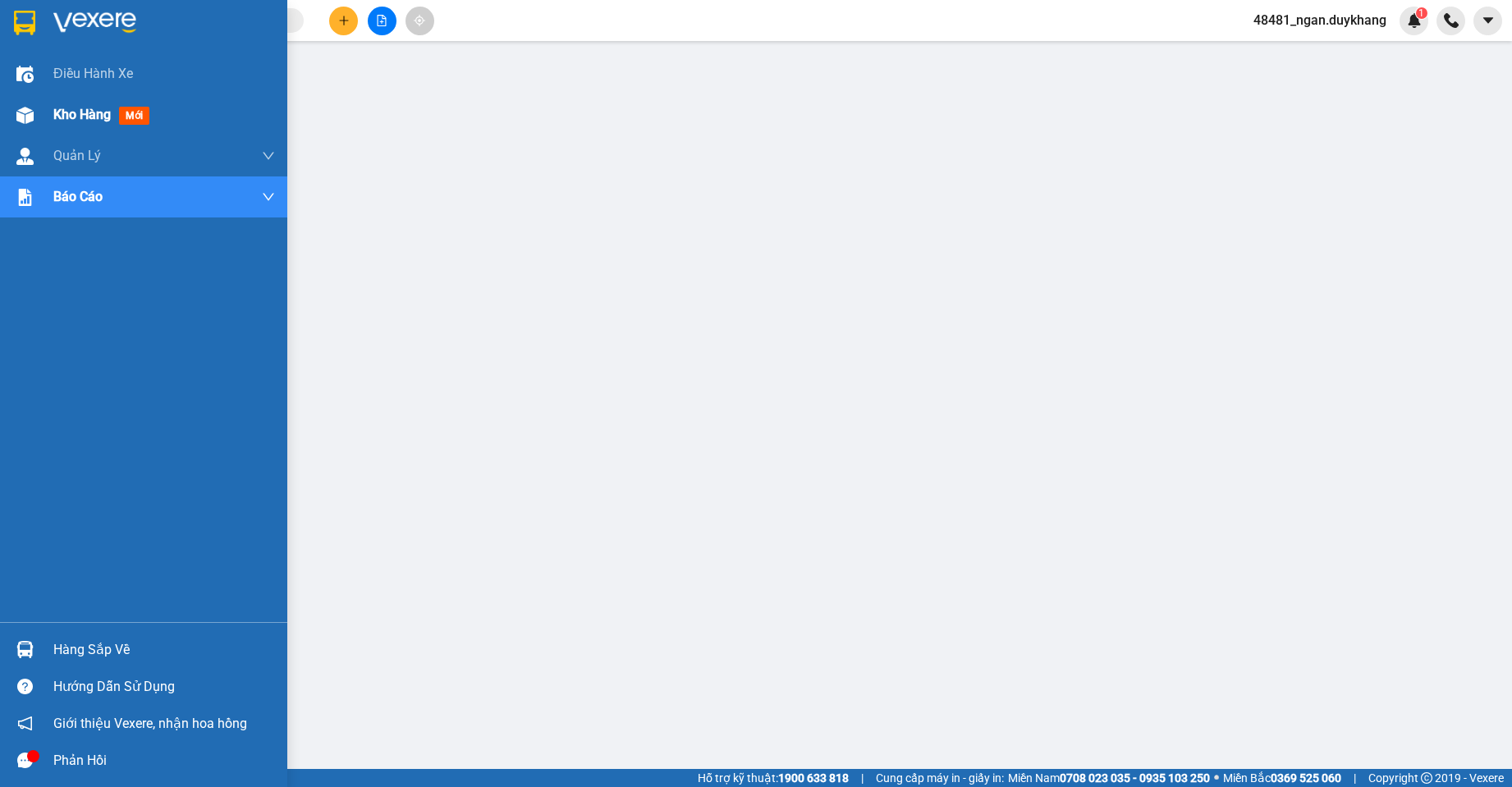
click at [41, 111] on div "Kho hàng mới" at bounding box center [144, 115] width 287 height 41
